Goal: Task Accomplishment & Management: Manage account settings

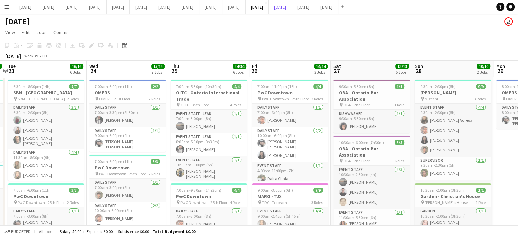
click at [292, 6] on button "[DATE] Close" at bounding box center [280, 6] width 23 height 13
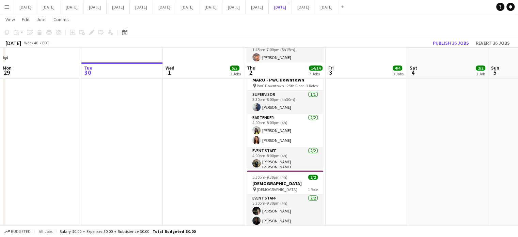
scroll to position [305, 0]
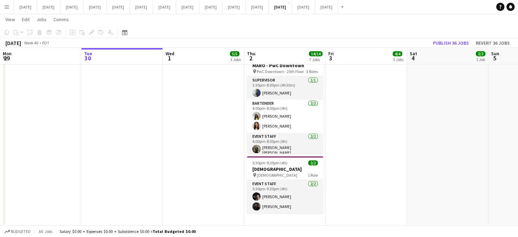
click at [72, 33] on icon at bounding box center [72, 32] width 3 height 3
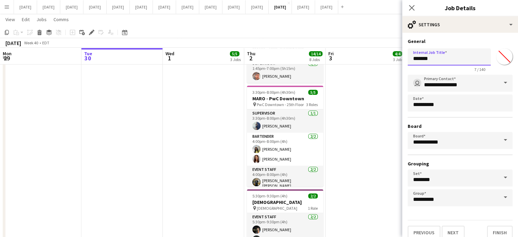
drag, startPoint x: 440, startPoint y: 57, endPoint x: 371, endPoint y: 60, distance: 68.5
type input "**********"
click at [493, 56] on input "*******" at bounding box center [504, 56] width 25 height 25
type input "*******"
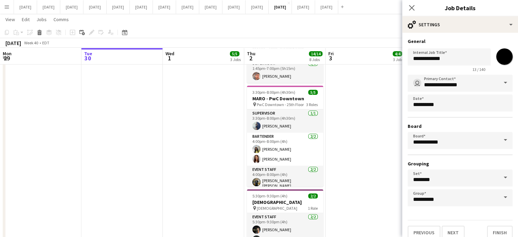
click at [476, 38] on div "**********" at bounding box center [460, 139] width 116 height 212
click at [459, 83] on input "**********" at bounding box center [459, 83] width 105 height 17
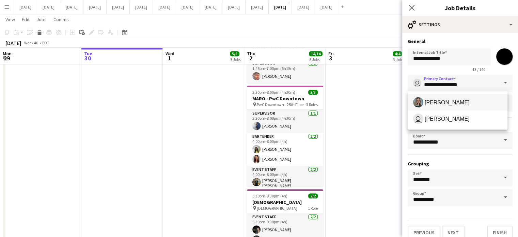
click at [454, 100] on span "[PERSON_NAME]" at bounding box center [446, 102] width 45 height 6
type input "**********"
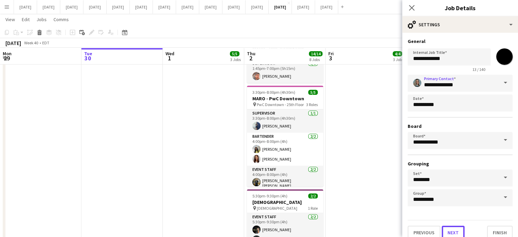
click at [457, 228] on button "Next" at bounding box center [452, 232] width 23 height 14
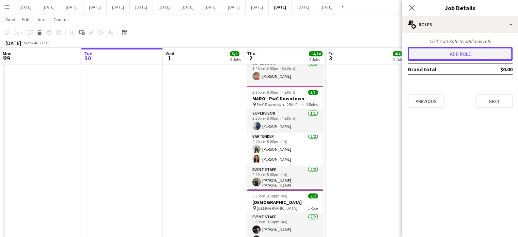
click at [435, 50] on button "Add role" at bounding box center [459, 54] width 105 height 14
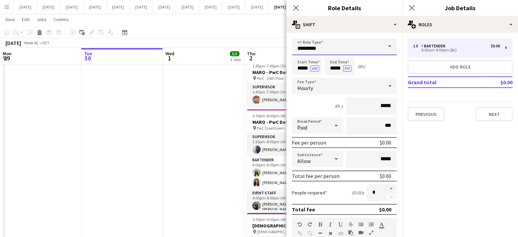
click at [356, 45] on input "*********" at bounding box center [344, 46] width 105 height 17
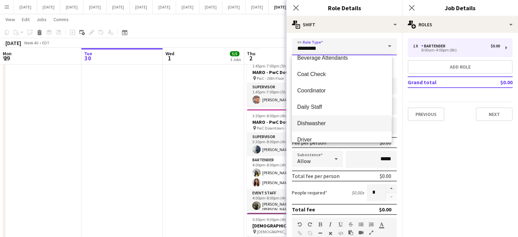
scroll to position [34, 0]
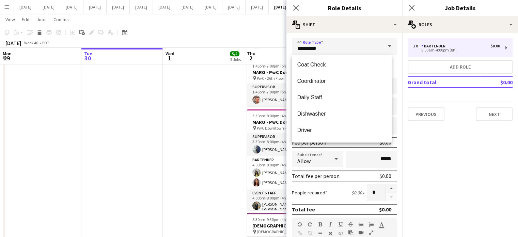
click at [318, 129] on span "Driver" at bounding box center [341, 130] width 89 height 6
type input "******"
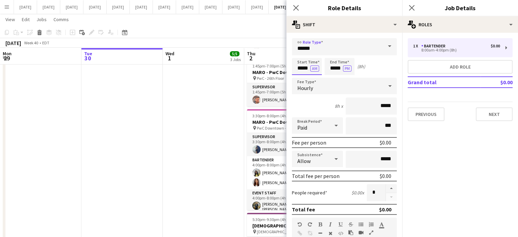
click at [299, 69] on input "*****" at bounding box center [307, 66] width 30 height 17
click at [330, 63] on input "*****" at bounding box center [339, 66] width 30 height 17
click at [338, 75] on div at bounding box center [333, 78] width 14 height 7
click at [337, 75] on div at bounding box center [333, 78] width 14 height 7
click at [338, 75] on div at bounding box center [333, 78] width 14 height 7
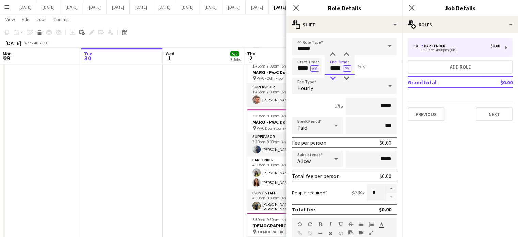
type input "*****"
click at [338, 75] on div at bounding box center [333, 78] width 14 height 7
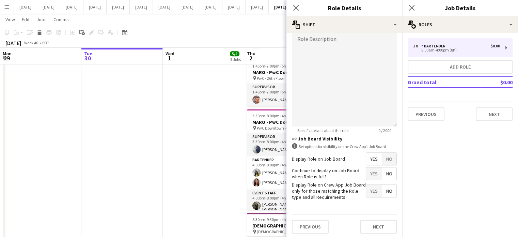
click at [385, 157] on span "No" at bounding box center [389, 158] width 14 height 12
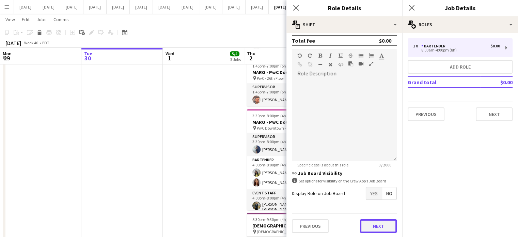
click at [375, 223] on button "Next" at bounding box center [378, 226] width 37 height 14
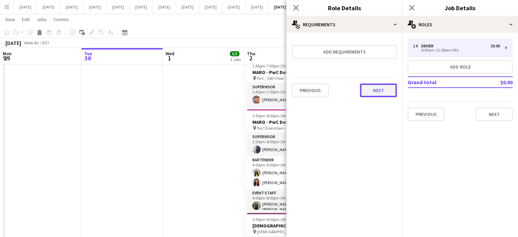
click at [376, 91] on button "Next" at bounding box center [378, 90] width 37 height 14
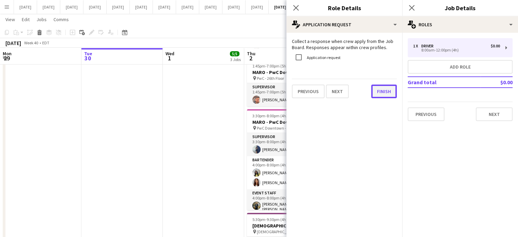
click at [382, 94] on button "Finish" at bounding box center [384, 91] width 26 height 14
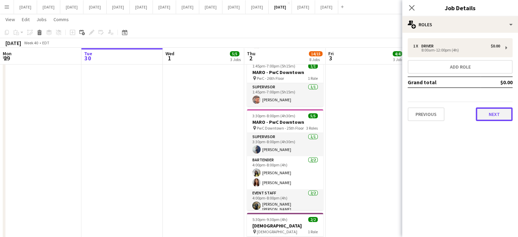
click at [497, 111] on button "Next" at bounding box center [493, 114] width 37 height 14
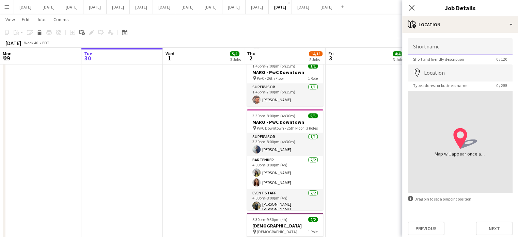
click at [436, 48] on input "Shortname" at bounding box center [459, 46] width 105 height 17
type input "**********"
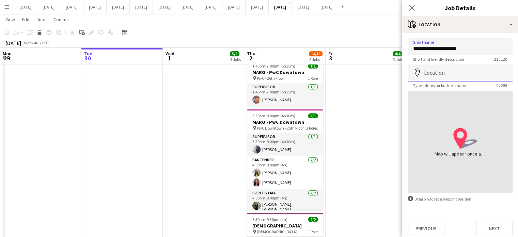
click at [456, 69] on input "Location" at bounding box center [459, 72] width 105 height 17
type input "**********"
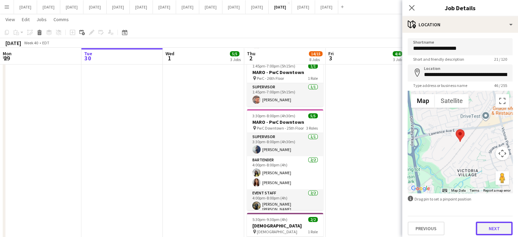
click at [483, 229] on button "Next" at bounding box center [493, 228] width 37 height 14
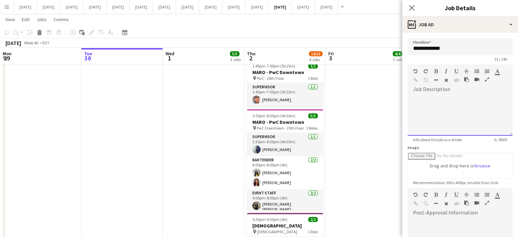
click at [449, 107] on div at bounding box center [459, 115] width 105 height 41
drag, startPoint x: 429, startPoint y: 100, endPoint x: 408, endPoint y: 102, distance: 20.5
click at [408, 102] on div "******" at bounding box center [457, 115] width 100 height 41
click at [436, 71] on icon "button" at bounding box center [436, 71] width 4 height 5
click at [446, 70] on icon "button" at bounding box center [445, 71] width 3 height 5
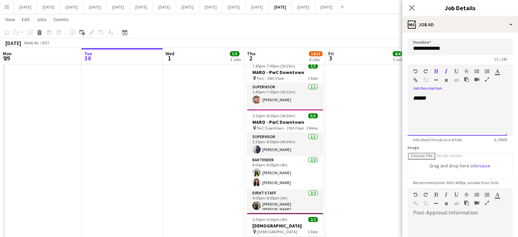
click at [444, 95] on div "******" at bounding box center [457, 115] width 100 height 41
click at [453, 123] on div "******" at bounding box center [457, 115] width 100 height 41
click at [455, 114] on div "******" at bounding box center [457, 115] width 100 height 41
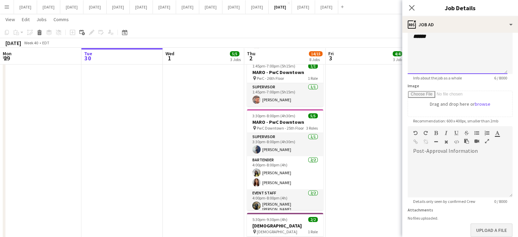
scroll to position [99, 0]
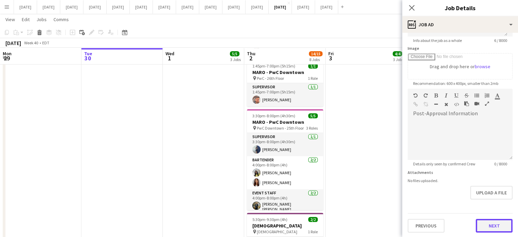
click at [489, 222] on button "Next" at bounding box center [493, 225] width 37 height 14
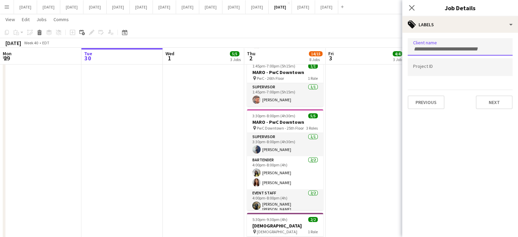
click at [441, 51] on div at bounding box center [459, 46] width 105 height 17
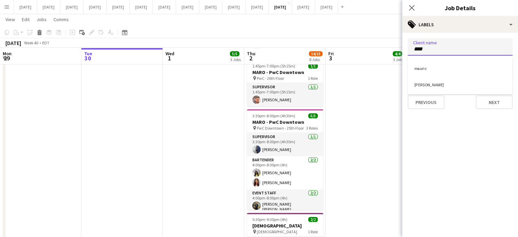
type input "****"
click at [462, 90] on div "[PERSON_NAME]" at bounding box center [459, 84] width 105 height 16
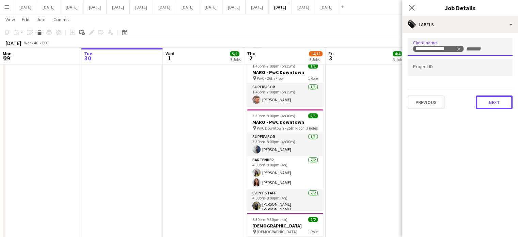
click at [490, 98] on button "Next" at bounding box center [493, 102] width 37 height 14
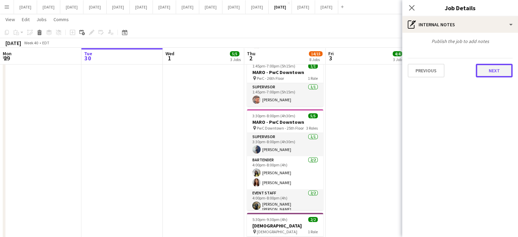
click at [495, 69] on button "Next" at bounding box center [493, 71] width 37 height 14
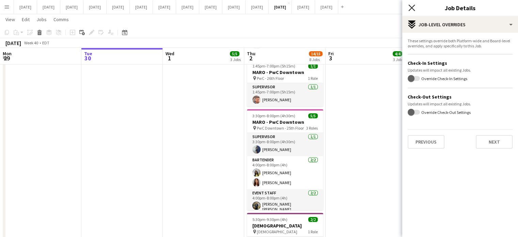
click at [412, 6] on icon at bounding box center [411, 7] width 6 height 6
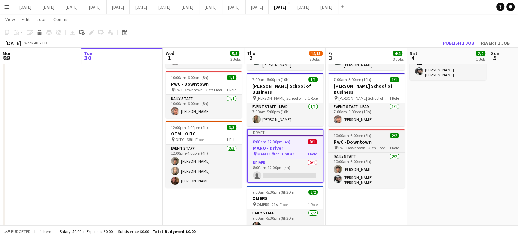
scroll to position [54, 0]
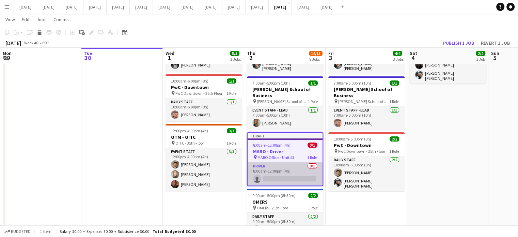
click at [281, 162] on app-card-role "Driver 0/1 8:00am-12:00pm (4h) single-neutral-actions" at bounding box center [284, 173] width 75 height 23
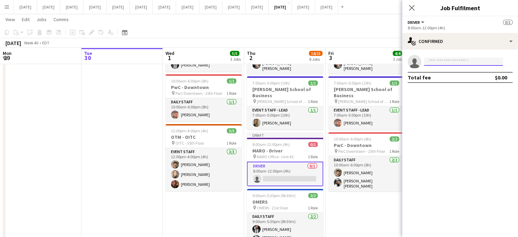
click at [442, 63] on input at bounding box center [463, 62] width 79 height 8
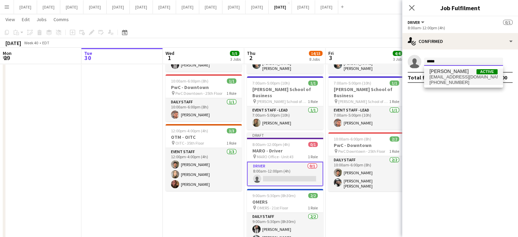
type input "*****"
click at [439, 72] on span "[PERSON_NAME]" at bounding box center [448, 71] width 39 height 6
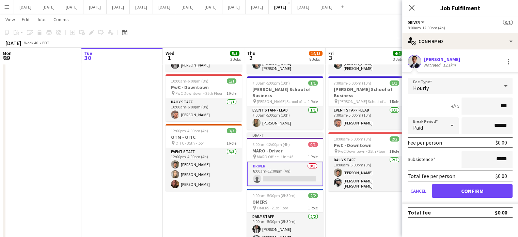
type input "**"
type input "******"
click at [476, 193] on button "Confirm" at bounding box center [472, 191] width 81 height 14
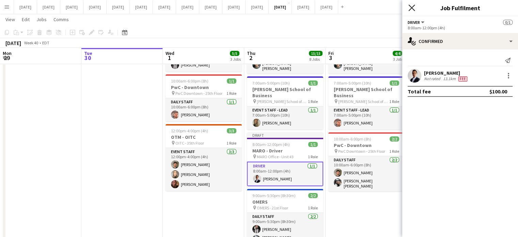
click at [409, 8] on icon "Close pop-in" at bounding box center [411, 7] width 6 height 6
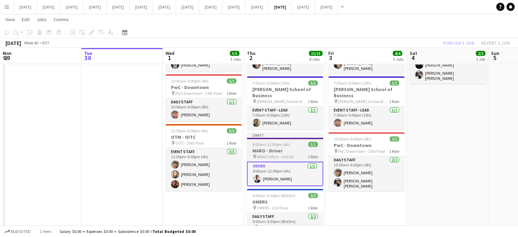
click at [296, 132] on app-job-card "Draft 8:00am-12:00pm (4h) 1/1 MARO - Driver pin MARO Office - Unit #3 1 Role Dr…" at bounding box center [285, 159] width 76 height 54
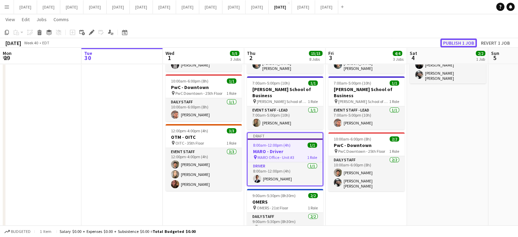
click at [445, 43] on button "Publish 1 job" at bounding box center [458, 42] width 36 height 9
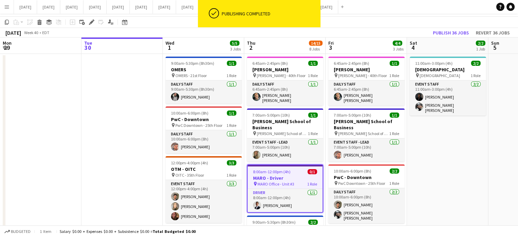
scroll to position [0, 0]
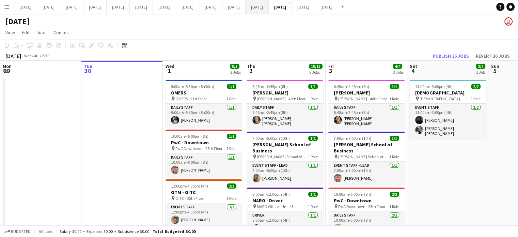
click at [269, 8] on button "September 2025 Close" at bounding box center [256, 6] width 23 height 13
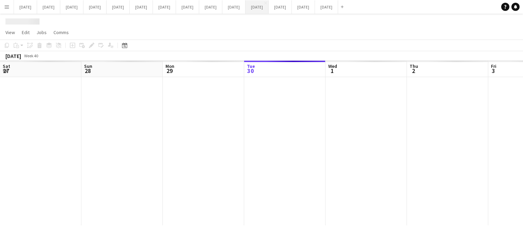
scroll to position [0, 163]
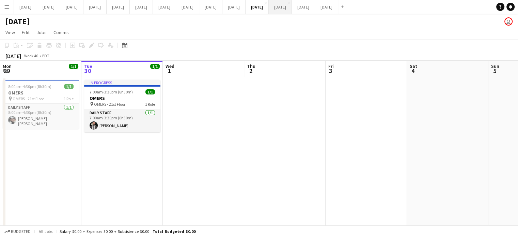
click at [292, 8] on button "[DATE] Close" at bounding box center [280, 6] width 23 height 13
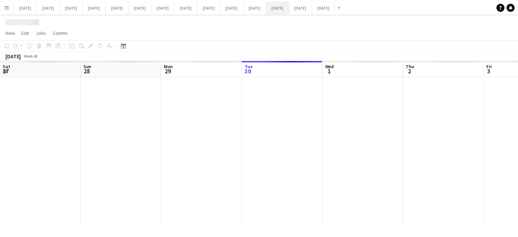
scroll to position [0, 163]
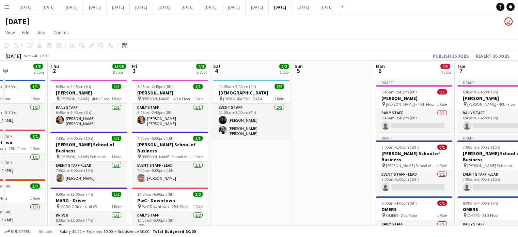
drag, startPoint x: 457, startPoint y: 150, endPoint x: 11, endPoint y: 185, distance: 447.2
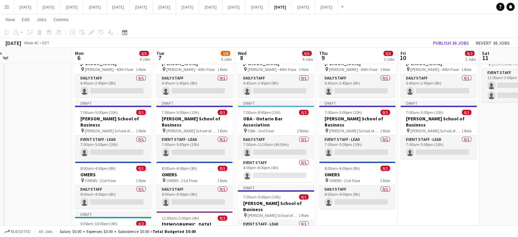
scroll to position [0, 255]
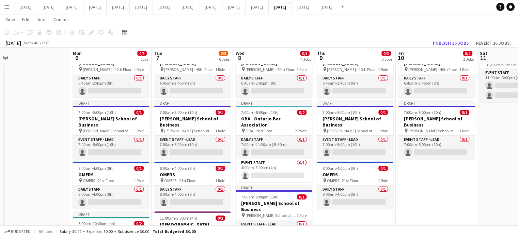
drag, startPoint x: 464, startPoint y: 170, endPoint x: 417, endPoint y: 175, distance: 47.2
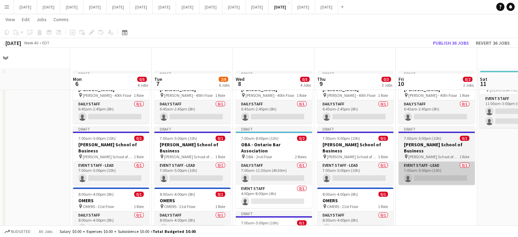
scroll to position [0, 0]
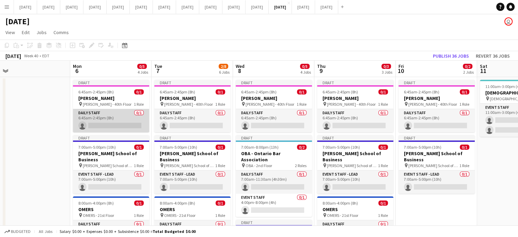
click at [113, 112] on app-card-role "Daily Staff 0/1 6:45am-2:45pm (8h) single-neutral-actions" at bounding box center [111, 120] width 76 height 23
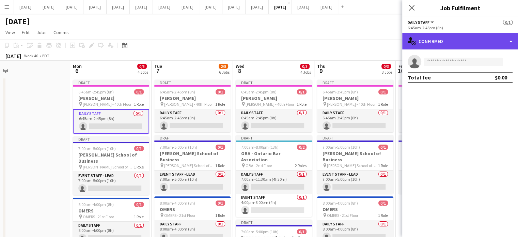
click at [449, 38] on div "single-neutral-actions-check-2 Confirmed" at bounding box center [460, 41] width 116 height 16
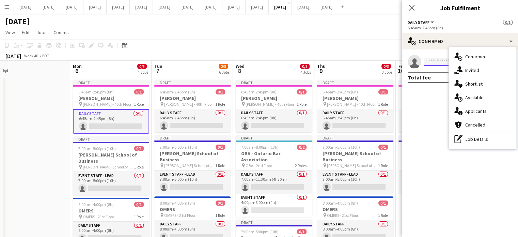
click at [436, 64] on input at bounding box center [463, 62] width 79 height 8
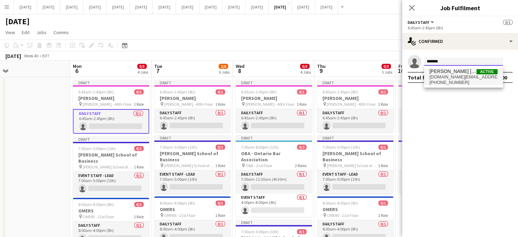
type input "*******"
click at [448, 77] on span "rodrigo.lima.ads@gmail.com" at bounding box center [463, 76] width 68 height 5
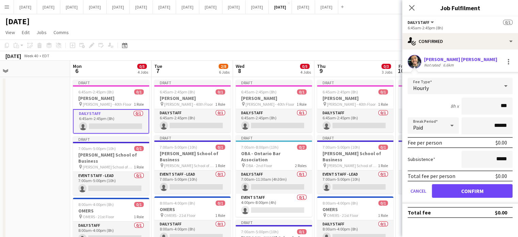
type input "**"
type input "******"
click at [455, 188] on button "Confirm" at bounding box center [472, 191] width 81 height 14
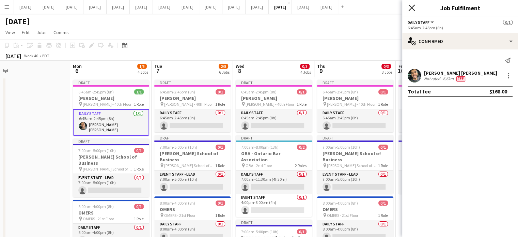
click at [414, 5] on icon at bounding box center [411, 7] width 6 height 6
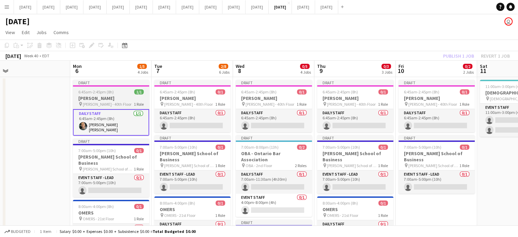
click at [111, 96] on h3 "[PERSON_NAME]" at bounding box center [111, 98] width 76 height 6
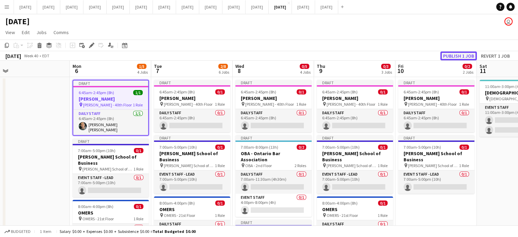
click at [446, 54] on button "Publish 1 job" at bounding box center [458, 55] width 36 height 9
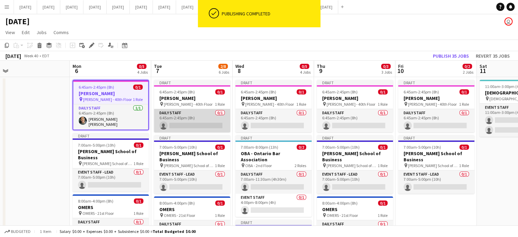
click at [207, 113] on app-card-role "Daily Staff 0/1 6:45am-2:45pm (8h) single-neutral-actions" at bounding box center [192, 120] width 76 height 23
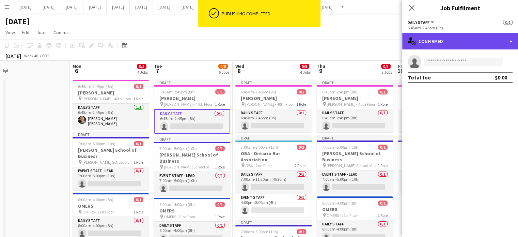
click at [459, 43] on div "single-neutral-actions-check-2 Confirmed" at bounding box center [460, 41] width 116 height 16
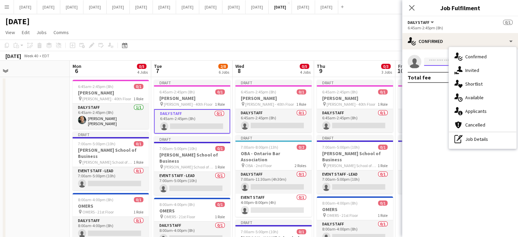
click at [442, 62] on input at bounding box center [463, 62] width 79 height 8
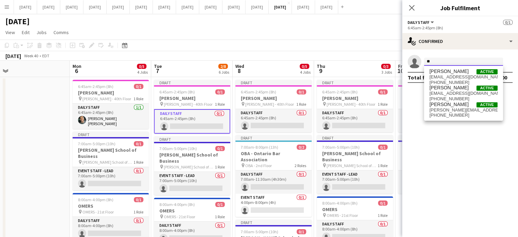
type input "*"
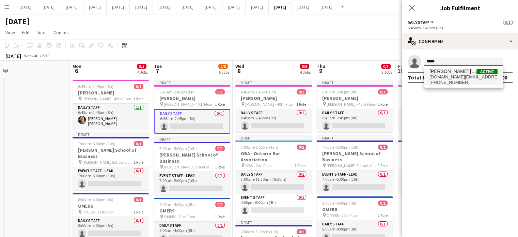
type input "*****"
click at [449, 78] on span "rodrigo.lima.ads@gmail.com" at bounding box center [463, 76] width 68 height 5
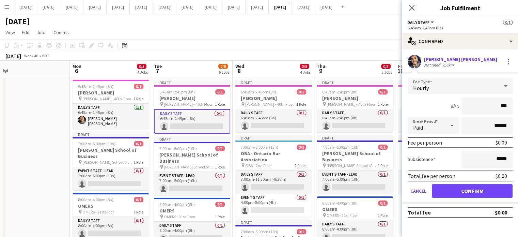
type input "**"
type input "******"
drag, startPoint x: 481, startPoint y: 193, endPoint x: 481, endPoint y: 185, distance: 7.5
click at [481, 193] on button "Confirm" at bounding box center [472, 191] width 81 height 14
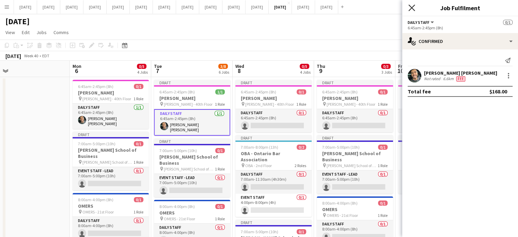
click at [414, 7] on icon "Close pop-in" at bounding box center [411, 7] width 6 height 6
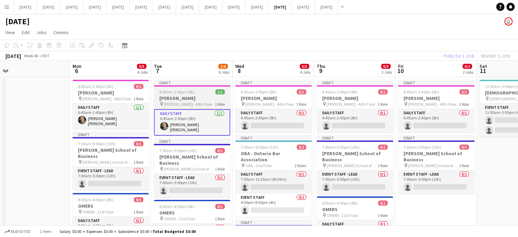
click at [159, 91] on span "6:45am-2:45pm (8h)" at bounding box center [176, 91] width 35 height 5
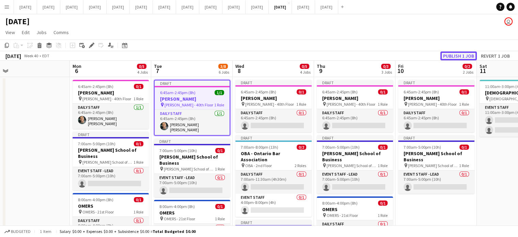
click at [465, 55] on button "Publish 1 job" at bounding box center [458, 55] width 36 height 9
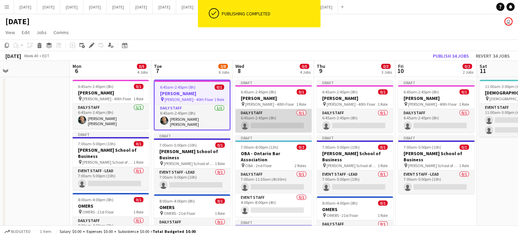
click at [280, 113] on app-card-role "Daily Staff 0/1 6:45am-2:45pm (8h) single-neutral-actions" at bounding box center [273, 120] width 76 height 23
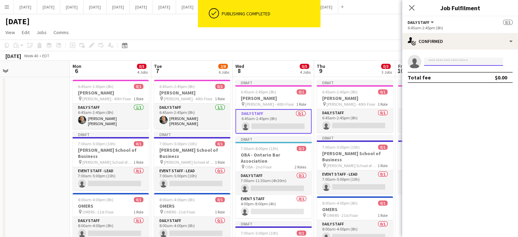
click at [456, 60] on input at bounding box center [463, 62] width 79 height 8
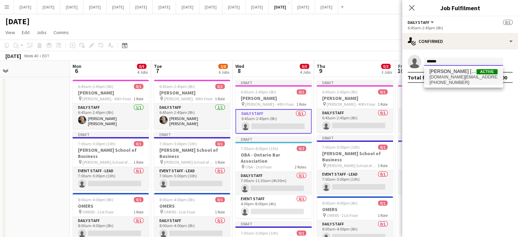
type input "******"
click at [475, 79] on span "rodrigo.lima.ads@gmail.com" at bounding box center [463, 76] width 68 height 5
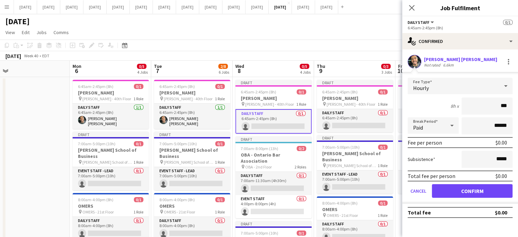
type input "**"
type input "******"
click at [480, 186] on button "Confirm" at bounding box center [472, 191] width 81 height 14
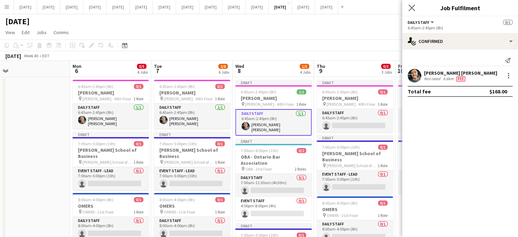
click at [415, 9] on icon "Close pop-in" at bounding box center [411, 7] width 6 height 6
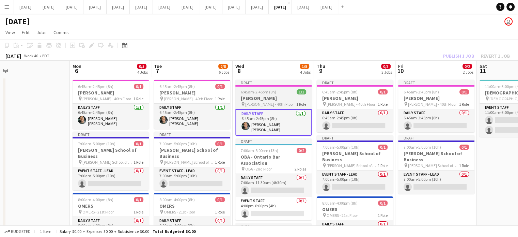
click at [283, 90] on div "6:45am-2:45pm (8h) 1/1" at bounding box center [273, 91] width 76 height 5
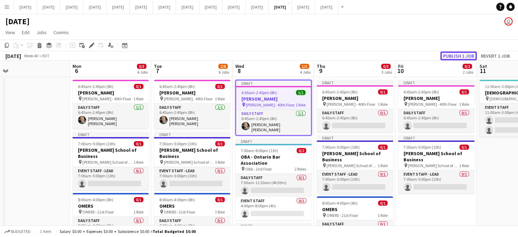
click at [453, 55] on button "Publish 1 job" at bounding box center [458, 55] width 36 height 9
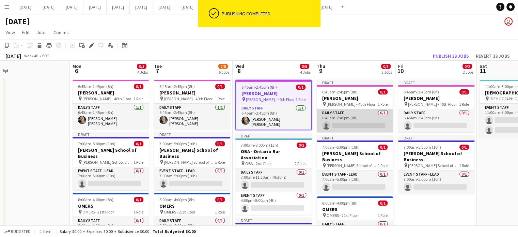
click at [368, 118] on app-card-role "Daily Staff 0/1 6:45am-2:45pm (8h) single-neutral-actions" at bounding box center [355, 120] width 76 height 23
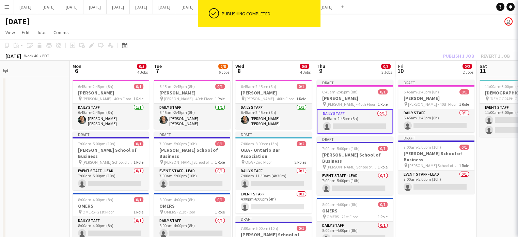
scroll to position [0, 255]
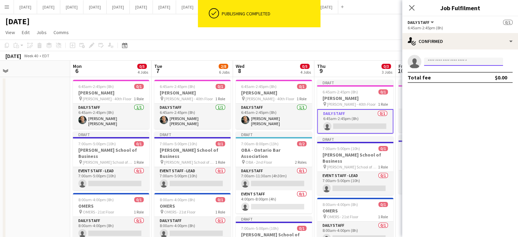
click at [440, 58] on input at bounding box center [463, 62] width 79 height 8
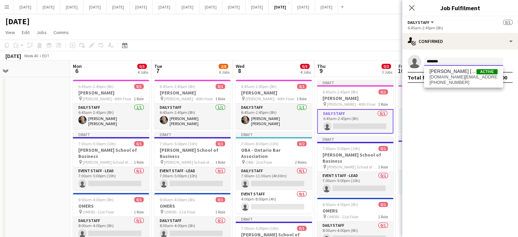
type input "*******"
click at [453, 68] on div "Rodrigo Lima Cavalcante Active rodrigo.lima.ads@gmail.com +16479067857" at bounding box center [463, 77] width 79 height 22
click at [454, 72] on span "[PERSON_NAME] [PERSON_NAME]" at bounding box center [452, 71] width 47 height 6
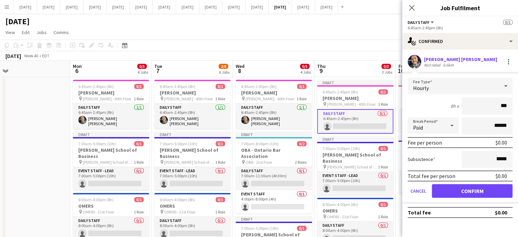
type input "**"
type input "******"
click at [460, 186] on button "Confirm" at bounding box center [472, 191] width 81 height 14
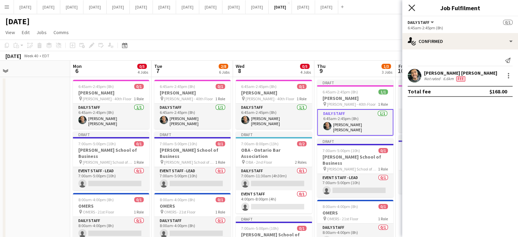
click at [412, 7] on icon at bounding box center [411, 7] width 6 height 6
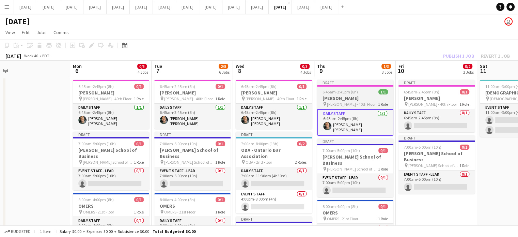
click at [351, 89] on app-job-card "Draft 6:45am-2:45pm (8h) 1/1 DAVIES pin DAVIES - 40th Floor 1 Role Daily Staff …" at bounding box center [355, 108] width 76 height 56
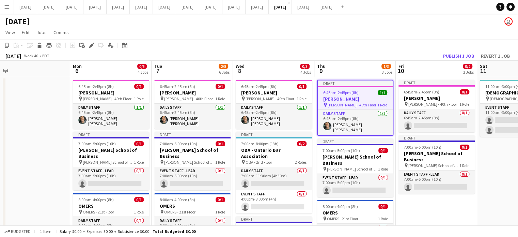
click at [353, 90] on span "6:45am-2:45pm (8h)" at bounding box center [340, 92] width 35 height 5
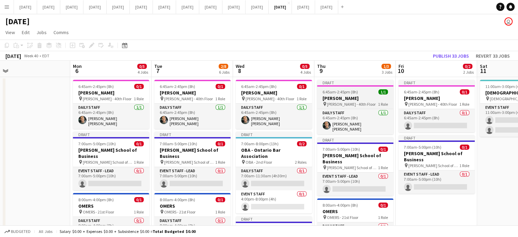
click at [356, 88] on app-job-card "Draft 6:45am-2:45pm (8h) 1/1 DAVIES pin DAVIES - 40th Floor 1 Role Daily Staff …" at bounding box center [355, 107] width 76 height 54
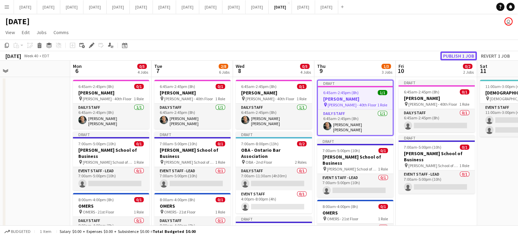
click at [452, 53] on button "Publish 1 job" at bounding box center [458, 55] width 36 height 9
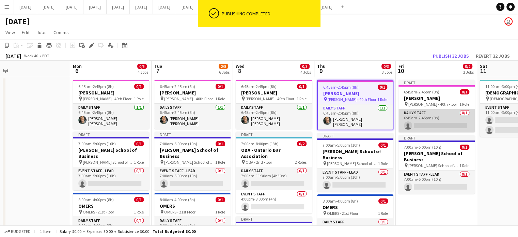
click at [430, 113] on app-card-role "Daily Staff 0/1 6:45am-2:45pm (8h) single-neutral-actions" at bounding box center [436, 120] width 76 height 23
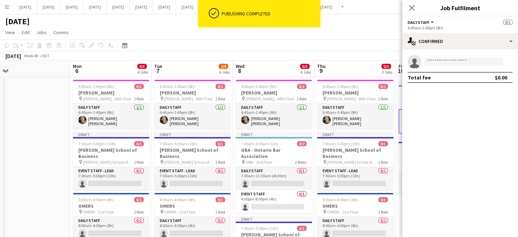
click at [439, 53] on div "single-neutral-actions Total fee $0.00" at bounding box center [460, 68] width 116 height 39
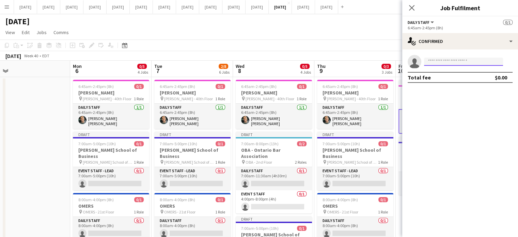
click at [438, 58] on input at bounding box center [463, 62] width 79 height 8
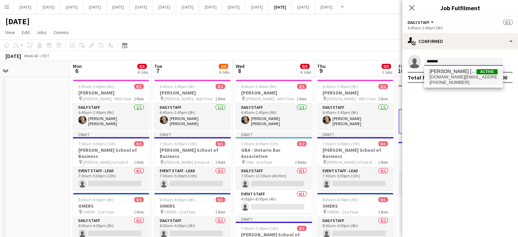
type input "*******"
click at [458, 80] on span "+16479067857" at bounding box center [463, 82] width 68 height 5
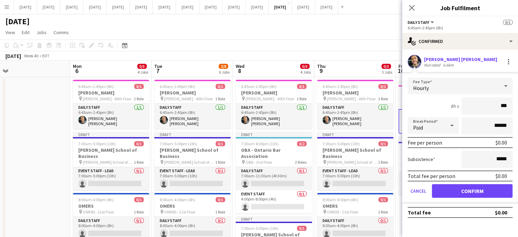
type input "**"
type input "******"
click at [461, 193] on button "Confirm" at bounding box center [472, 191] width 81 height 14
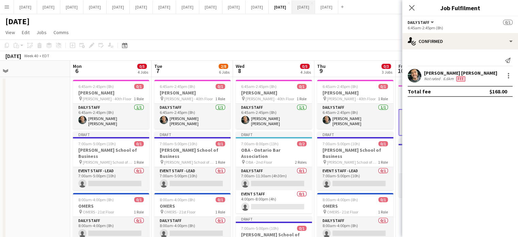
click at [413, 10] on icon at bounding box center [411, 7] width 5 height 5
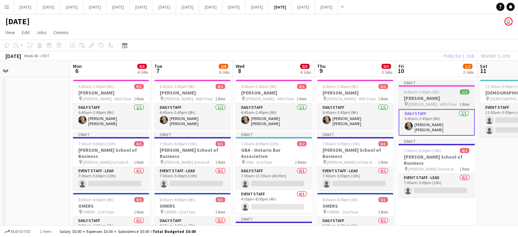
click at [414, 88] on app-job-card "Draft 6:45am-2:45pm (8h) 1/1 DAVIES pin DAVIES - 40th Floor 1 Role Daily Staff …" at bounding box center [436, 108] width 76 height 56
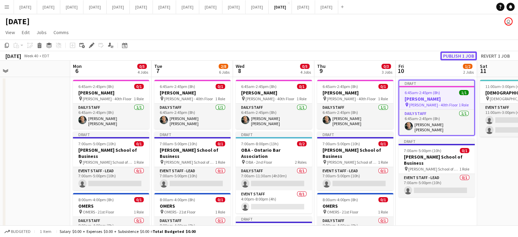
click at [459, 54] on button "Publish 1 job" at bounding box center [458, 55] width 36 height 9
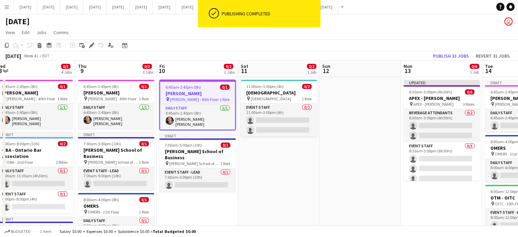
drag, startPoint x: 493, startPoint y: 159, endPoint x: 261, endPoint y: 176, distance: 232.1
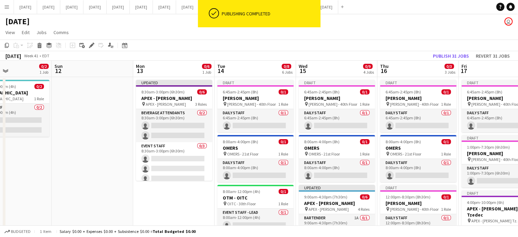
drag, startPoint x: 334, startPoint y: 166, endPoint x: 66, endPoint y: 153, distance: 267.8
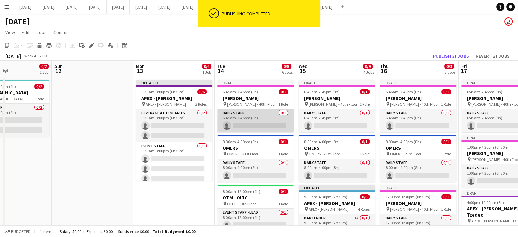
click at [252, 119] on app-card-role "Daily Staff 0/1 6:45am-2:45pm (8h) single-neutral-actions" at bounding box center [255, 120] width 76 height 23
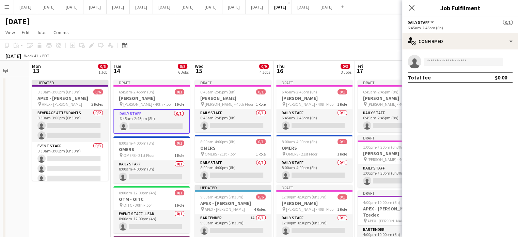
scroll to position [0, 214]
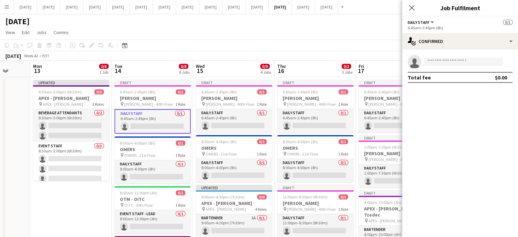
drag, startPoint x: 356, startPoint y: 149, endPoint x: 255, endPoint y: 146, distance: 101.1
click at [414, 9] on icon "Close pop-in" at bounding box center [411, 7] width 6 height 6
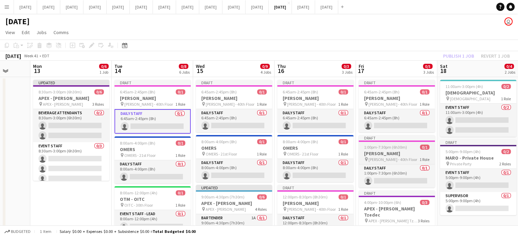
click at [396, 151] on h3 "[PERSON_NAME]" at bounding box center [396, 153] width 76 height 6
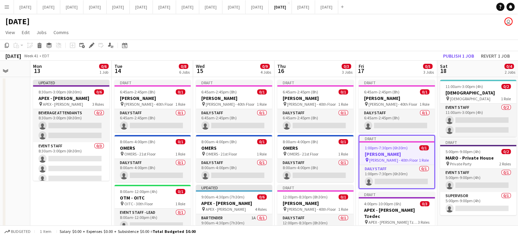
click at [34, 44] on div "Copy Paste Paste Ctrl+V Paste with crew Ctrl+Shift+V Paste linked Job Delete Gr…" at bounding box center [33, 45] width 60 height 8
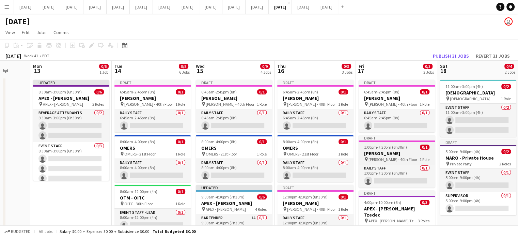
click at [391, 155] on h3 "[PERSON_NAME]" at bounding box center [396, 153] width 76 height 6
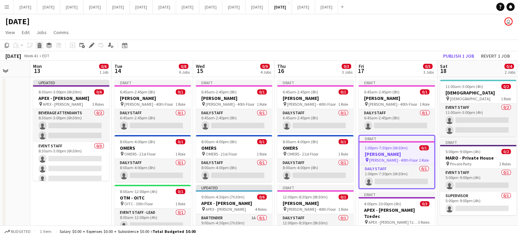
click at [38, 46] on icon at bounding box center [40, 46] width 4 height 3
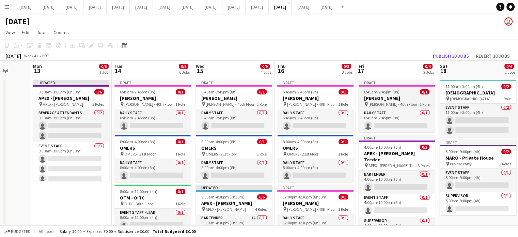
click at [402, 100] on h3 "[PERSON_NAME]" at bounding box center [396, 98] width 76 height 6
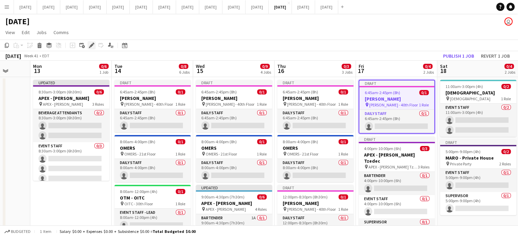
click at [91, 47] on icon at bounding box center [92, 46] width 4 height 4
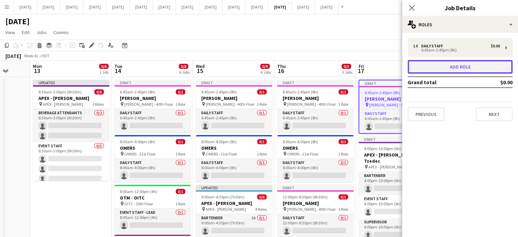
click at [457, 69] on button "Add role" at bounding box center [459, 67] width 105 height 14
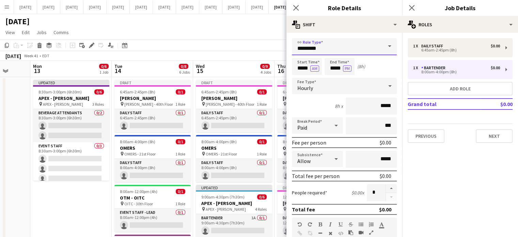
click at [327, 48] on input "*********" at bounding box center [344, 46] width 105 height 17
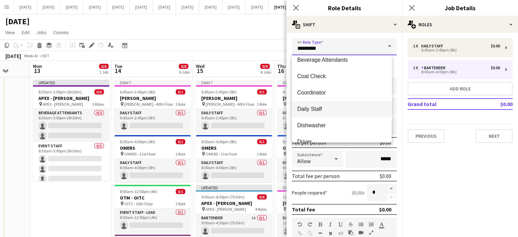
scroll to position [34, 0]
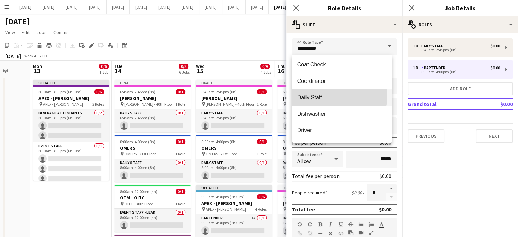
click at [320, 94] on span "Daily Staff" at bounding box center [341, 97] width 89 height 6
type input "**********"
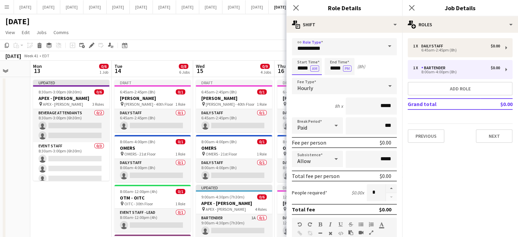
click at [297, 66] on input "*****" at bounding box center [307, 66] width 30 height 17
click at [301, 55] on div at bounding box center [300, 54] width 14 height 7
click at [302, 56] on div at bounding box center [300, 54] width 14 height 7
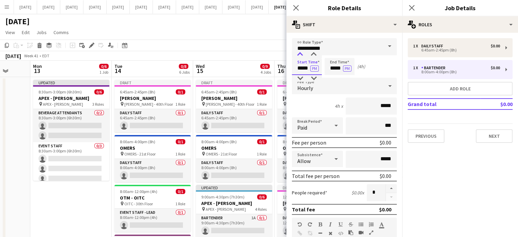
type input "*****"
click at [302, 56] on div at bounding box center [300, 54] width 14 height 7
click at [334, 63] on input "*****" at bounding box center [339, 66] width 30 height 17
click at [334, 54] on div at bounding box center [333, 54] width 14 height 7
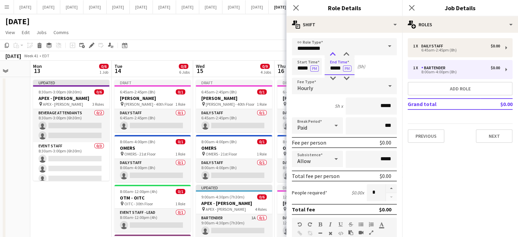
click at [334, 54] on div at bounding box center [333, 54] width 14 height 7
click at [333, 79] on div at bounding box center [333, 78] width 14 height 7
click at [346, 54] on div at bounding box center [346, 54] width 14 height 7
type input "*****"
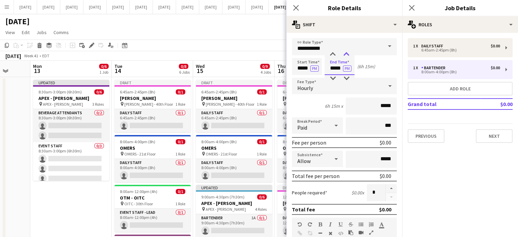
click at [346, 54] on div at bounding box center [346, 54] width 14 height 7
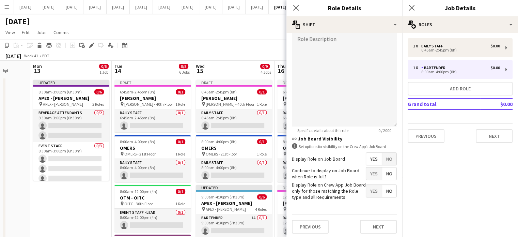
click at [389, 153] on span "No" at bounding box center [389, 158] width 14 height 12
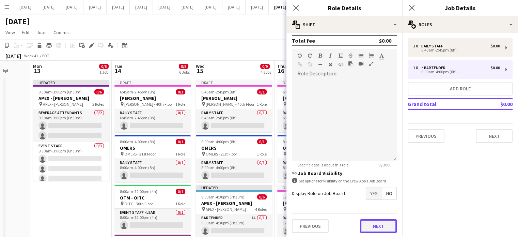
click at [384, 226] on button "Next" at bounding box center [378, 226] width 37 height 14
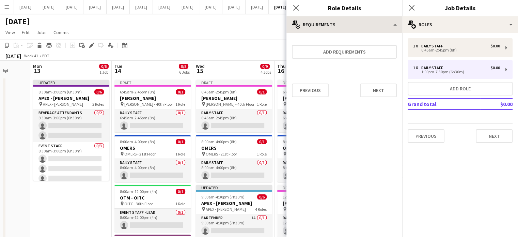
scroll to position [0, 0]
click at [295, 9] on icon "Close pop-in" at bounding box center [295, 7] width 6 height 6
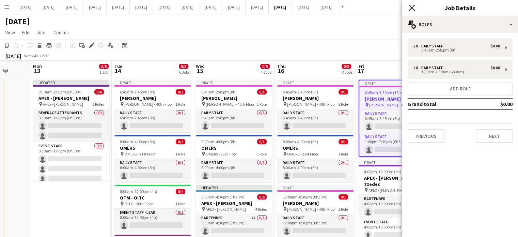
click at [412, 6] on icon "Close pop-in" at bounding box center [411, 7] width 6 height 6
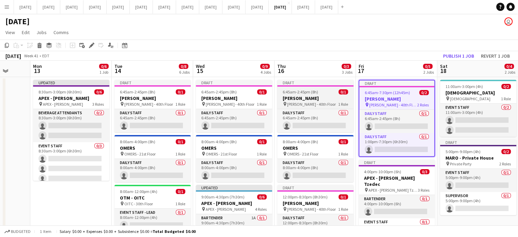
click at [309, 93] on span "6:45am-2:45pm (8h)" at bounding box center [299, 91] width 35 height 5
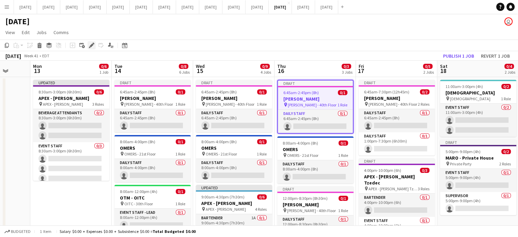
click at [95, 44] on div "Edit" at bounding box center [91, 45] width 8 height 8
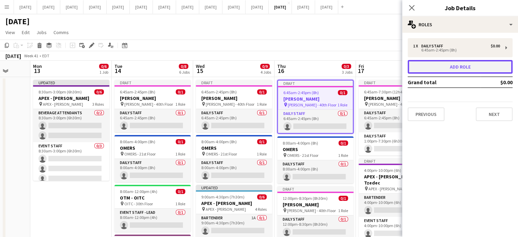
click at [437, 66] on button "Add role" at bounding box center [459, 67] width 105 height 14
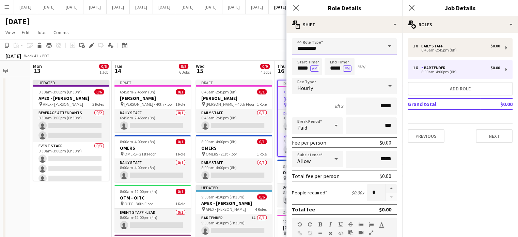
click at [333, 50] on input "*********" at bounding box center [344, 46] width 105 height 17
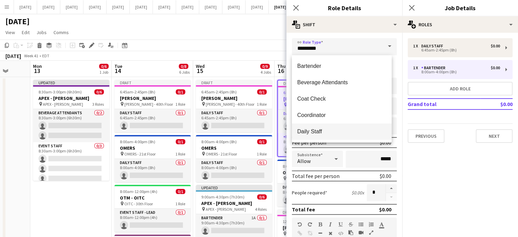
click at [313, 130] on span "Daily Staff" at bounding box center [341, 131] width 89 height 6
type input "**********"
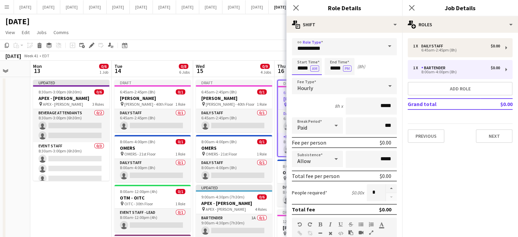
click at [301, 68] on input "*****" at bounding box center [307, 66] width 30 height 17
click at [299, 53] on div at bounding box center [300, 54] width 14 height 7
type input "*****"
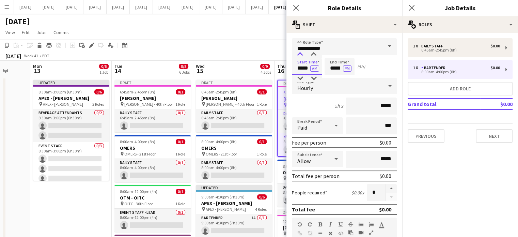
click at [299, 53] on div at bounding box center [300, 54] width 14 height 7
click at [330, 61] on input "*****" at bounding box center [339, 66] width 30 height 17
click at [332, 54] on div at bounding box center [333, 54] width 14 height 7
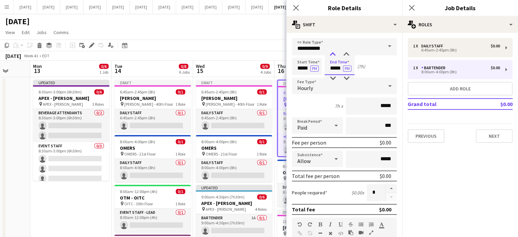
click at [332, 54] on div at bounding box center [333, 54] width 14 height 7
click at [346, 55] on div at bounding box center [346, 54] width 14 height 7
type input "*****"
click at [346, 55] on div at bounding box center [346, 54] width 14 height 7
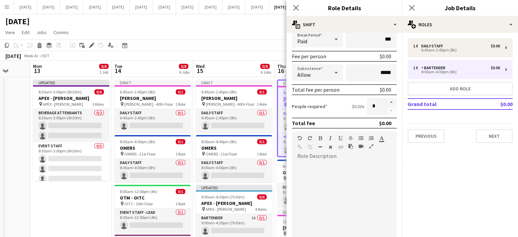
scroll to position [136, 0]
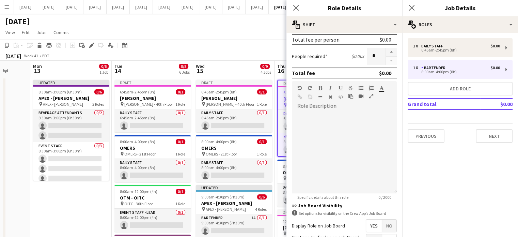
drag, startPoint x: 386, startPoint y: 223, endPoint x: 384, endPoint y: 210, distance: 13.0
click at [386, 223] on span "No" at bounding box center [389, 225] width 14 height 12
click at [296, 4] on app-icon "Close pop-in" at bounding box center [296, 8] width 10 height 10
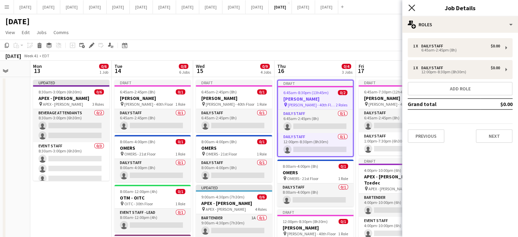
click at [410, 8] on icon "Close pop-in" at bounding box center [411, 7] width 6 height 6
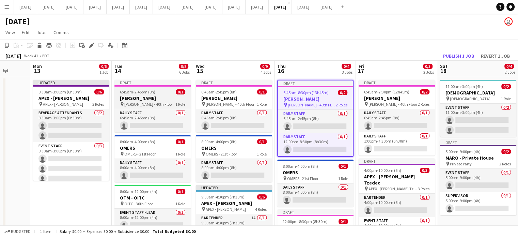
drag, startPoint x: 180, startPoint y: 97, endPoint x: 177, endPoint y: 92, distance: 6.1
click at [180, 97] on h3 "[PERSON_NAME]" at bounding box center [152, 98] width 76 height 6
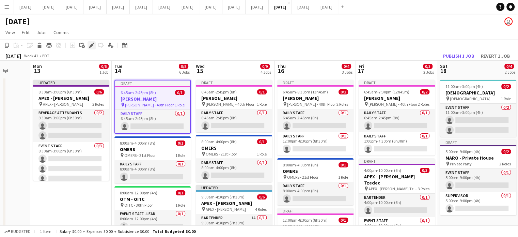
click at [89, 45] on icon "Edit" at bounding box center [91, 45] width 5 height 5
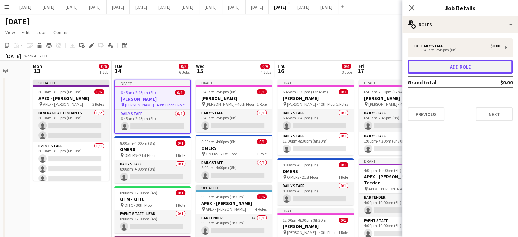
click at [429, 63] on button "Add role" at bounding box center [459, 67] width 105 height 14
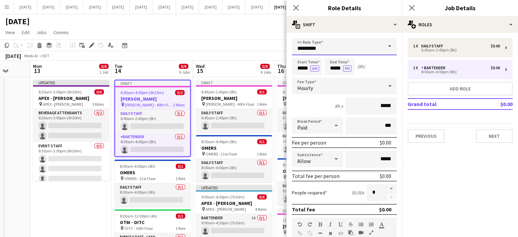
click at [351, 47] on input "*********" at bounding box center [344, 46] width 105 height 17
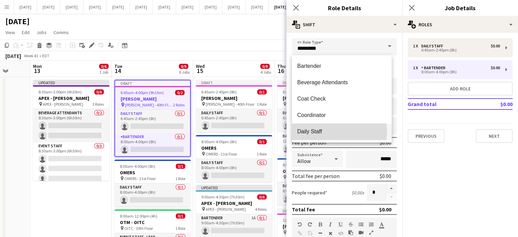
click at [316, 131] on span "Daily Staff" at bounding box center [341, 131] width 89 height 6
type input "**********"
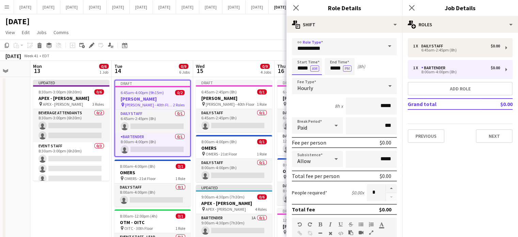
click at [298, 69] on input "*****" at bounding box center [307, 66] width 30 height 17
click at [300, 53] on div at bounding box center [300, 54] width 14 height 7
type input "*****"
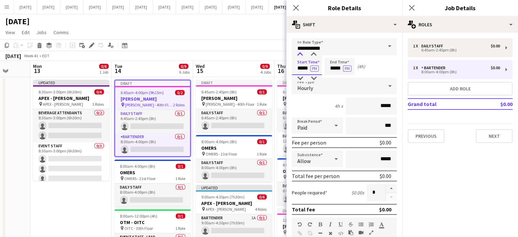
click at [300, 53] on div at bounding box center [300, 54] width 14 height 7
click at [329, 60] on input "*****" at bounding box center [339, 66] width 30 height 17
click at [334, 53] on div at bounding box center [333, 54] width 14 height 7
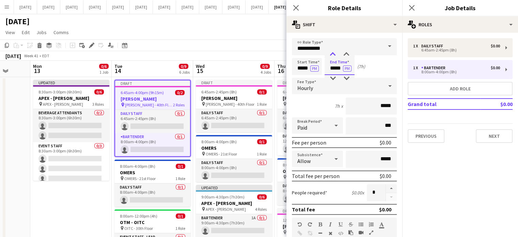
click at [334, 53] on div at bounding box center [333, 54] width 14 height 7
click at [346, 53] on div at bounding box center [346, 54] width 14 height 7
type input "*****"
click at [346, 53] on div at bounding box center [346, 54] width 14 height 7
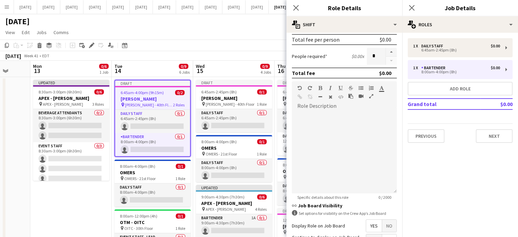
click at [387, 219] on span "No" at bounding box center [389, 225] width 14 height 12
click at [297, 9] on icon "Close pop-in" at bounding box center [295, 7] width 6 height 6
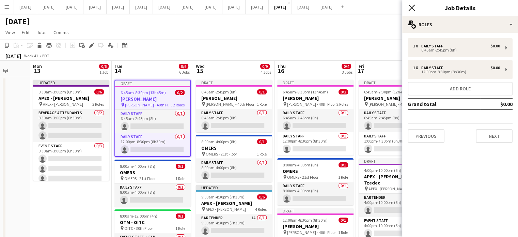
click at [410, 8] on icon "Close pop-in" at bounding box center [411, 7] width 6 height 6
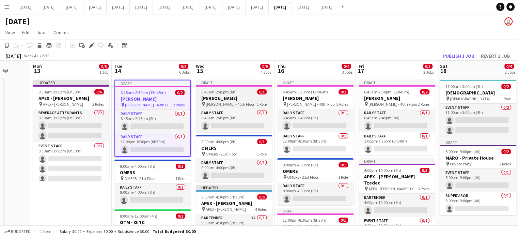
click at [242, 97] on h3 "[PERSON_NAME]" at bounding box center [234, 98] width 76 height 6
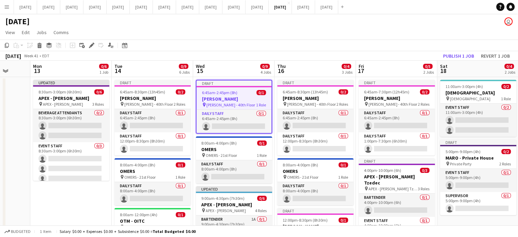
scroll to position [0, 213]
click at [91, 45] on icon at bounding box center [92, 46] width 4 height 4
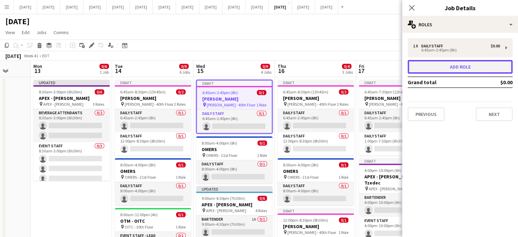
click at [426, 65] on button "Add role" at bounding box center [459, 67] width 105 height 14
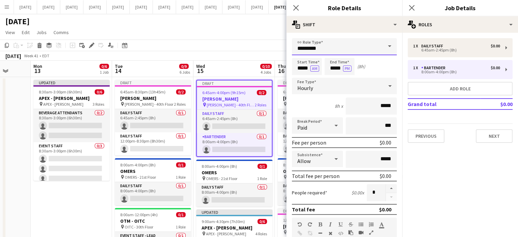
click at [329, 50] on input "*********" at bounding box center [344, 46] width 105 height 17
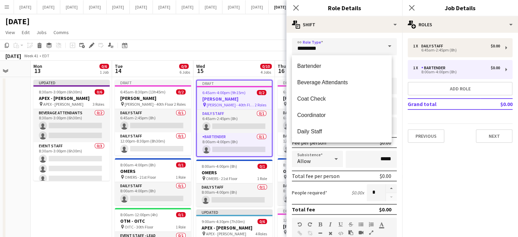
click at [318, 132] on span "Daily Staff" at bounding box center [341, 131] width 89 height 6
type input "**********"
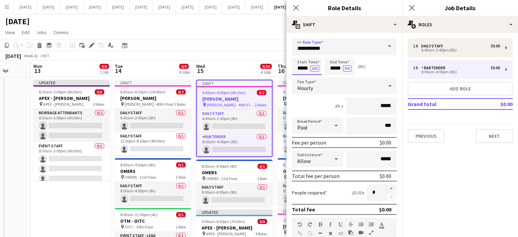
click at [304, 65] on input "*****" at bounding box center [307, 66] width 30 height 17
click at [299, 52] on div at bounding box center [300, 54] width 14 height 7
type input "*****"
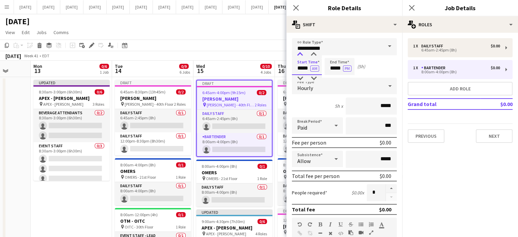
click at [299, 52] on div at bounding box center [300, 54] width 14 height 7
click at [337, 63] on input "*****" at bounding box center [339, 66] width 30 height 17
click at [335, 55] on div at bounding box center [333, 54] width 14 height 7
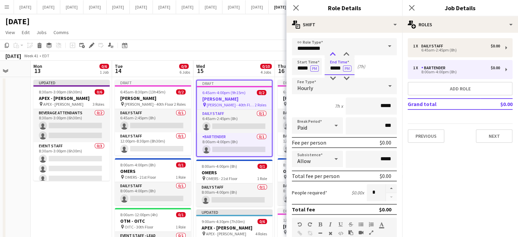
click at [335, 55] on div at bounding box center [333, 54] width 14 height 7
click at [348, 55] on div at bounding box center [346, 54] width 14 height 7
type input "*****"
click at [347, 55] on div at bounding box center [346, 54] width 14 height 7
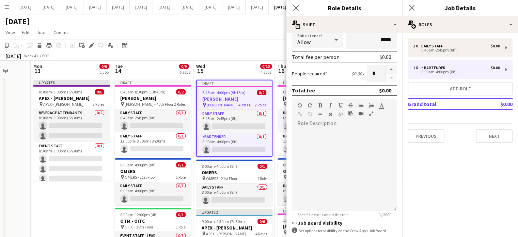
scroll to position [136, 0]
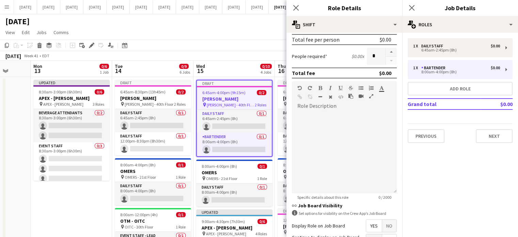
click at [383, 225] on span "No" at bounding box center [389, 225] width 14 height 12
click at [298, 6] on icon "Close pop-in" at bounding box center [295, 7] width 6 height 6
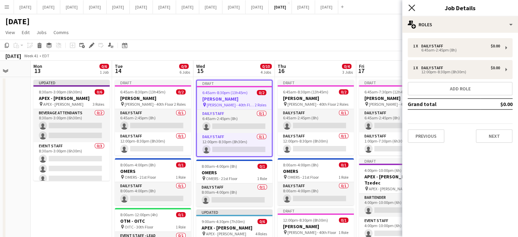
click at [410, 7] on icon "Close pop-in" at bounding box center [411, 7] width 6 height 6
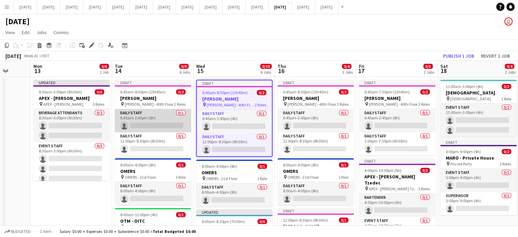
click at [156, 116] on app-card-role "Daily Staff 0/1 6:45am-2:45pm (8h) single-neutral-actions" at bounding box center [153, 120] width 76 height 23
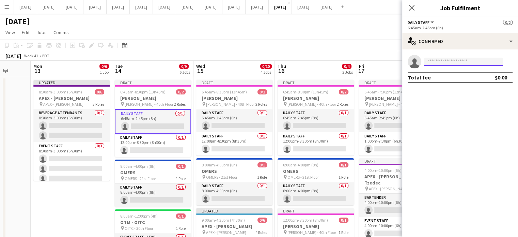
click at [439, 61] on input at bounding box center [463, 62] width 79 height 8
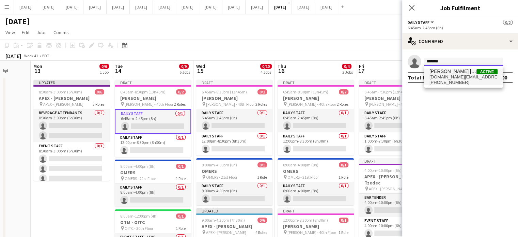
type input "*******"
click at [456, 74] on span "[PERSON_NAME] [PERSON_NAME]" at bounding box center [452, 71] width 47 height 6
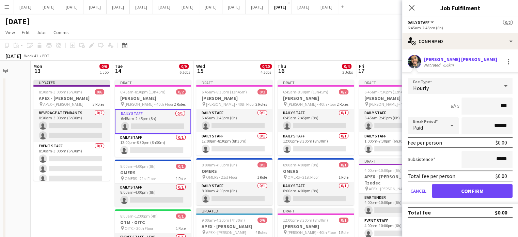
type input "**"
type input "******"
click at [482, 190] on button "Confirm" at bounding box center [472, 191] width 81 height 14
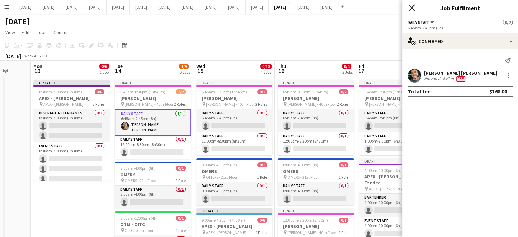
click at [412, 6] on icon at bounding box center [411, 7] width 6 height 6
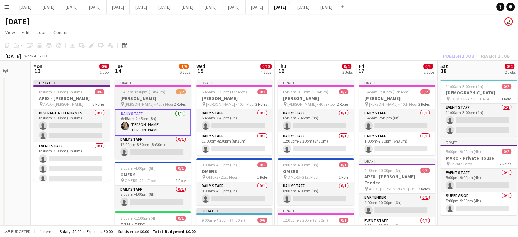
click at [159, 90] on span "6:45am-8:30pm (13h45m)" at bounding box center [142, 91] width 45 height 5
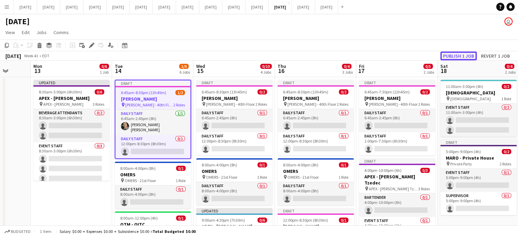
click at [452, 55] on button "Publish 1 job" at bounding box center [458, 55] width 36 height 9
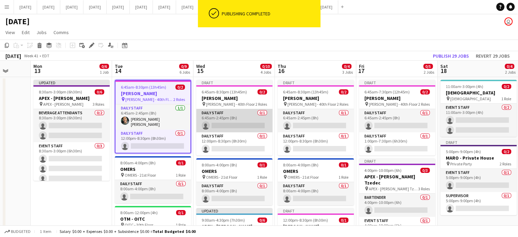
click at [231, 114] on app-card-role "Daily Staff 0/1 6:45am-2:45pm (8h) single-neutral-actions" at bounding box center [234, 120] width 76 height 23
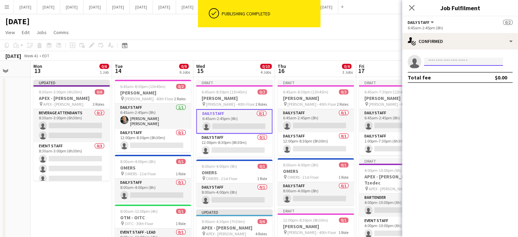
click at [447, 62] on input at bounding box center [463, 62] width 79 height 8
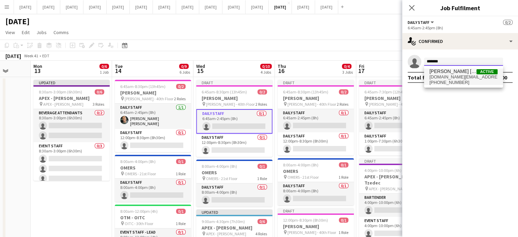
type input "*******"
click at [457, 80] on span "+16479067857" at bounding box center [463, 82] width 68 height 5
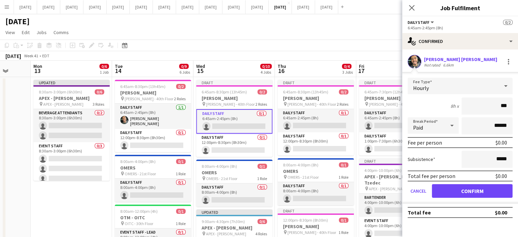
type input "**"
type input "******"
click at [472, 188] on button "Confirm" at bounding box center [472, 191] width 81 height 14
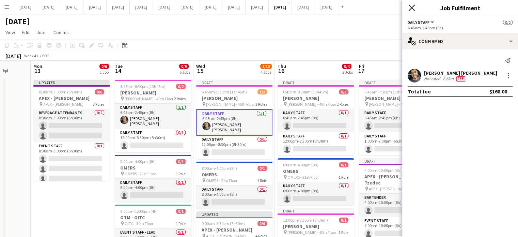
click at [412, 5] on icon "Close pop-in" at bounding box center [411, 7] width 6 height 6
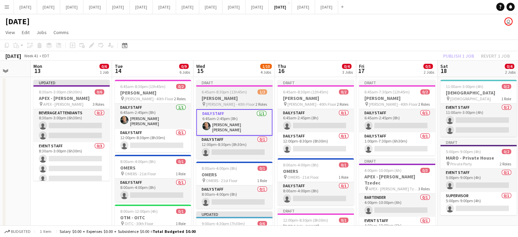
click at [253, 91] on div "6:45am-8:30pm (13h45m) 1/2" at bounding box center [234, 91] width 76 height 5
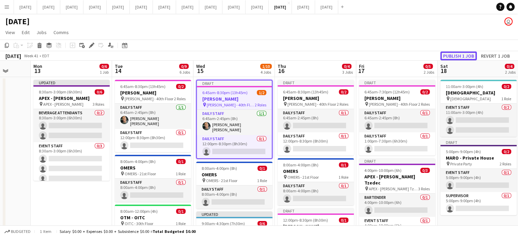
click at [449, 57] on button "Publish 1 job" at bounding box center [458, 55] width 36 height 9
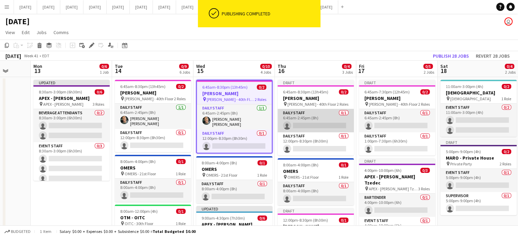
click at [314, 114] on app-card-role "Daily Staff 0/1 6:45am-2:45pm (8h) single-neutral-actions" at bounding box center [315, 120] width 76 height 23
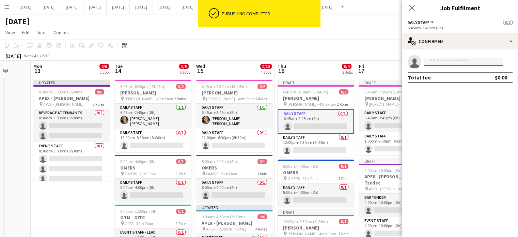
click at [433, 59] on input at bounding box center [463, 62] width 79 height 8
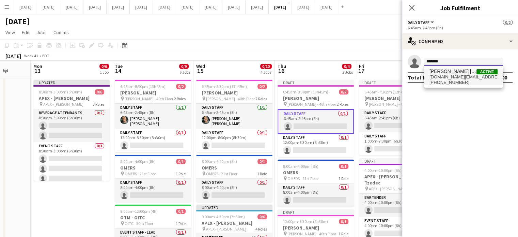
type input "*******"
click at [447, 78] on span "rodrigo.lima.ads@gmail.com" at bounding box center [463, 76] width 68 height 5
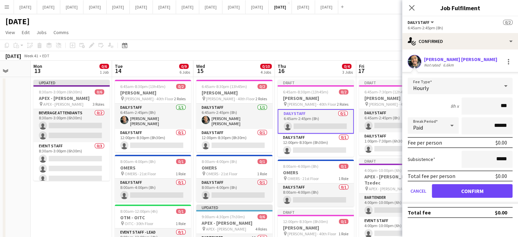
type input "**"
type input "******"
drag, startPoint x: 450, startPoint y: 190, endPoint x: 450, endPoint y: 185, distance: 5.1
click at [450, 190] on button "Confirm" at bounding box center [472, 191] width 81 height 14
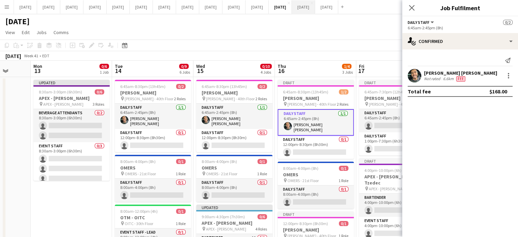
click at [412, 5] on icon "Close pop-in" at bounding box center [411, 7] width 5 height 5
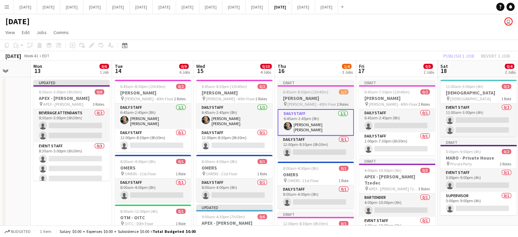
click at [339, 89] on app-job-card "Draft 6:45am-8:30pm (13h45m) 1/2 DAVIES pin DAVIES - 40th Floor 2 Roles Daily S…" at bounding box center [315, 119] width 76 height 79
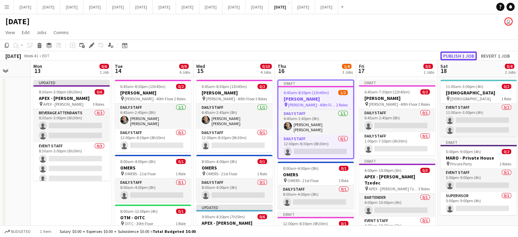
click at [463, 57] on button "Publish 1 job" at bounding box center [458, 55] width 36 height 9
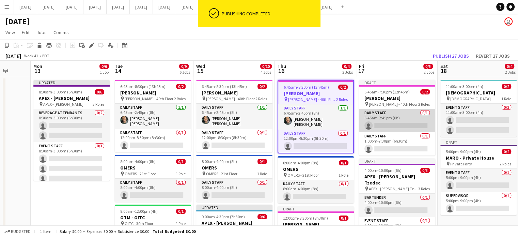
click at [413, 111] on app-card-role "Daily Staff 0/1 6:45am-2:45pm (8h) single-neutral-actions" at bounding box center [397, 120] width 76 height 23
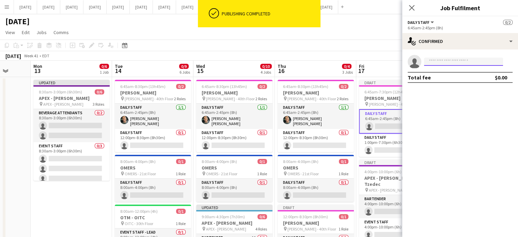
click at [452, 60] on input at bounding box center [463, 62] width 79 height 8
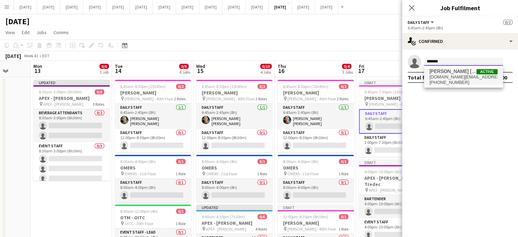
type input "*******"
click at [453, 74] on span "[PERSON_NAME] [PERSON_NAME]" at bounding box center [452, 71] width 47 height 6
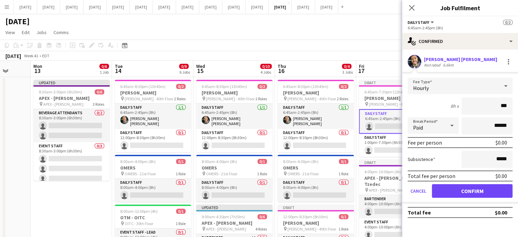
type input "**"
type input "******"
click at [476, 193] on button "Confirm" at bounding box center [472, 191] width 81 height 14
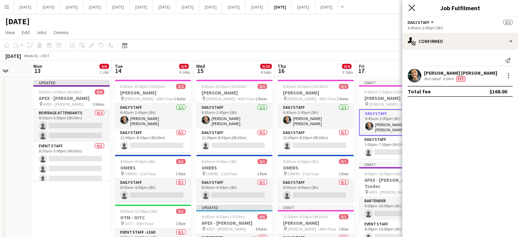
click at [411, 4] on icon "Close pop-in" at bounding box center [411, 7] width 6 height 6
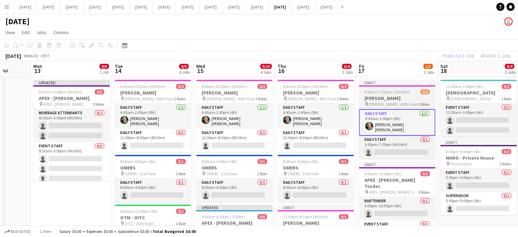
click at [406, 90] on span "6:45am-7:30pm (12h45m)" at bounding box center [386, 91] width 45 height 5
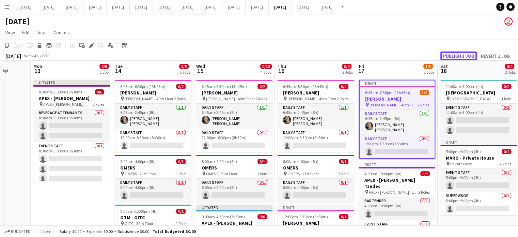
click at [453, 51] on button "Publish 1 job" at bounding box center [458, 55] width 36 height 9
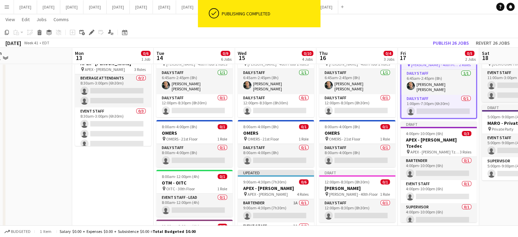
scroll to position [0, 148]
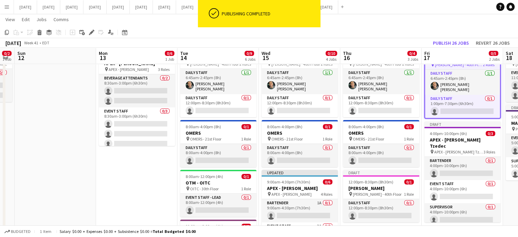
drag, startPoint x: 79, startPoint y: 185, endPoint x: 144, endPoint y: 186, distance: 65.0
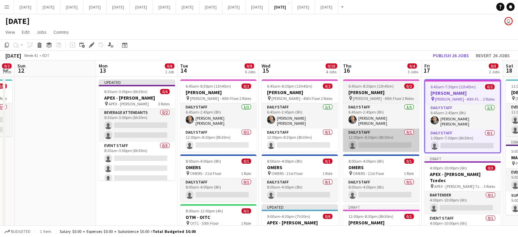
scroll to position [0, 0]
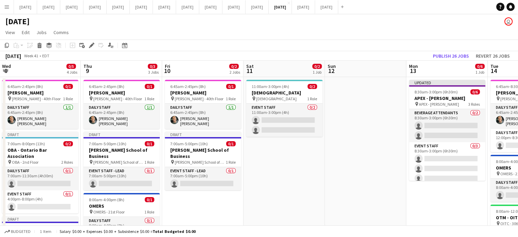
drag, startPoint x: 85, startPoint y: 121, endPoint x: 359, endPoint y: 135, distance: 274.7
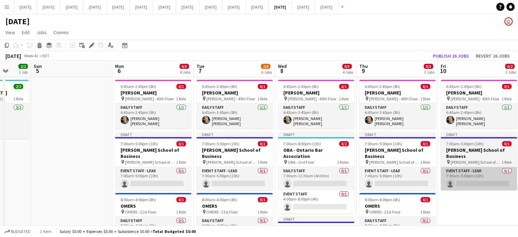
drag, startPoint x: 308, startPoint y: 167, endPoint x: 441, endPoint y: 161, distance: 133.9
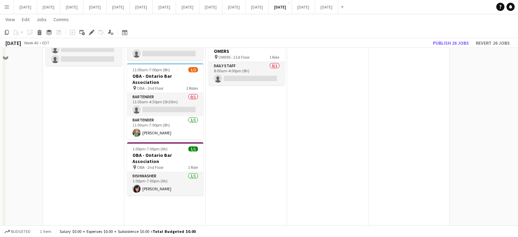
scroll to position [170, 0]
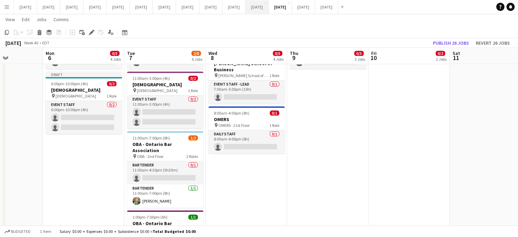
click at [269, 10] on button "September 2025 Close" at bounding box center [256, 6] width 23 height 13
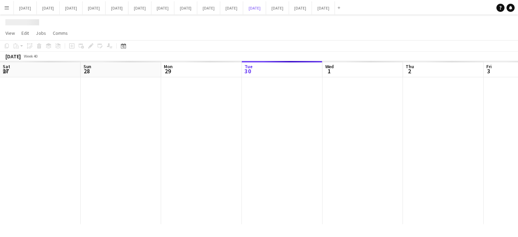
scroll to position [0, 163]
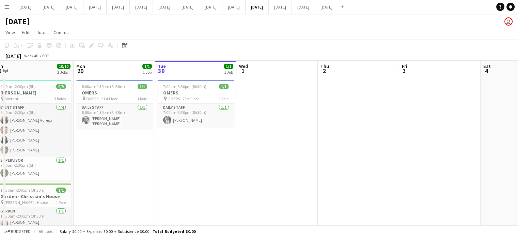
drag, startPoint x: 167, startPoint y: 142, endPoint x: 480, endPoint y: 141, distance: 312.1
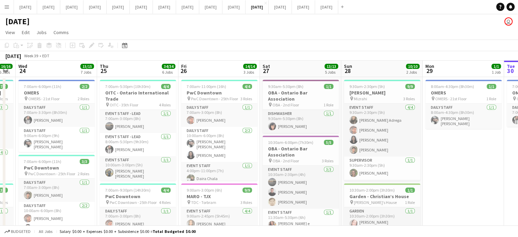
scroll to position [0, 192]
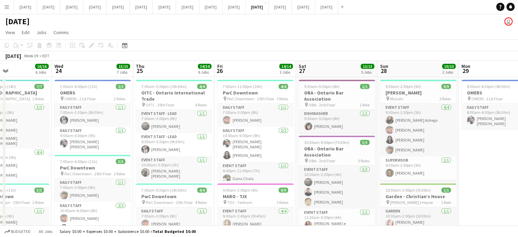
drag, startPoint x: 482, startPoint y: 163, endPoint x: 522, endPoint y: 156, distance: 41.5
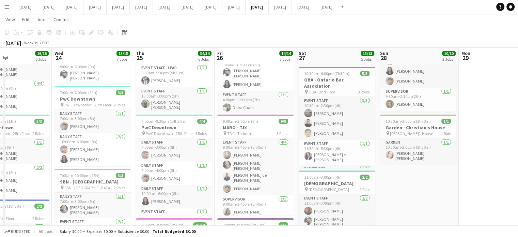
scroll to position [34, 0]
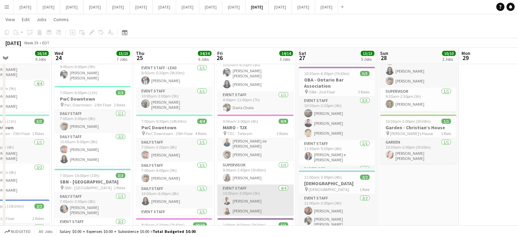
click at [264, 197] on app-card-role "Event Staff 4/4 10:00am-3:00pm (5h) Diego Moreno Daniela Gongora Granados Daira…" at bounding box center [255, 210] width 76 height 53
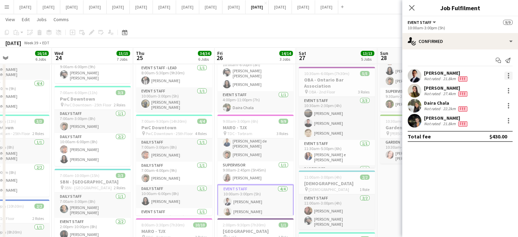
click at [507, 73] on div at bounding box center [508, 75] width 8 height 8
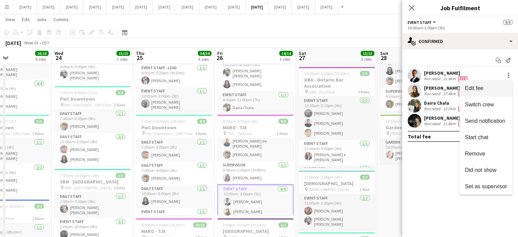
click at [488, 90] on span "Edit fee" at bounding box center [486, 88] width 42 height 6
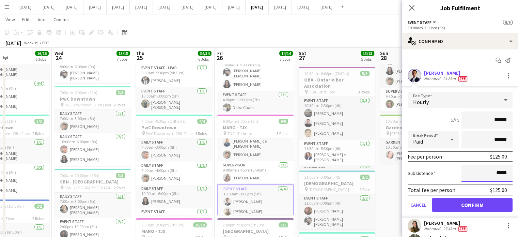
drag, startPoint x: 503, startPoint y: 173, endPoint x: 479, endPoint y: 173, distance: 23.8
click at [481, 173] on input "*****" at bounding box center [486, 172] width 51 height 17
type input "******"
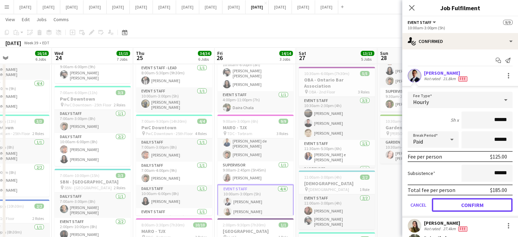
click at [479, 201] on button "Confirm" at bounding box center [472, 205] width 81 height 14
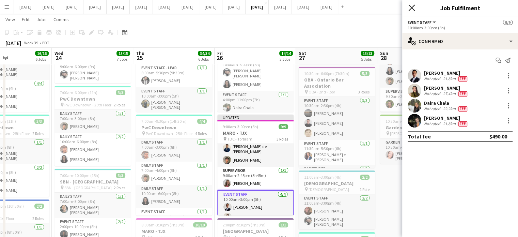
click at [410, 6] on icon at bounding box center [411, 7] width 6 height 6
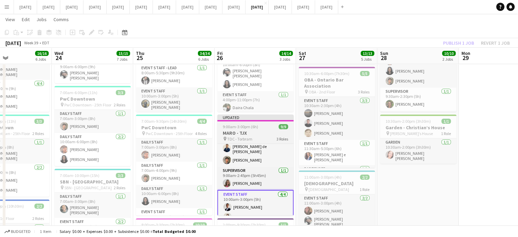
click at [260, 127] on div "9:00am-3:00pm (6h) 9/9" at bounding box center [255, 126] width 76 height 5
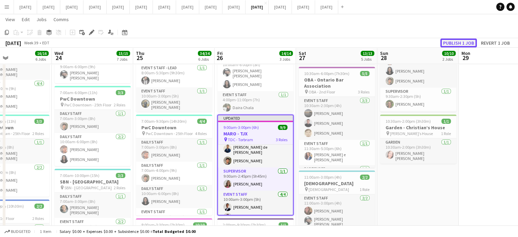
click at [448, 43] on button "Publish 1 job" at bounding box center [458, 42] width 36 height 9
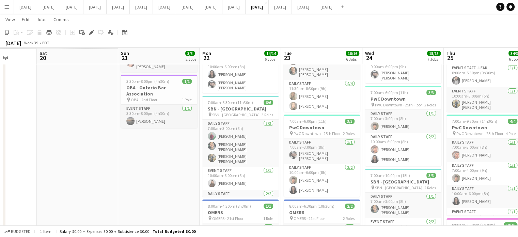
drag, startPoint x: 210, startPoint y: 126, endPoint x: 522, endPoint y: 114, distance: 312.6
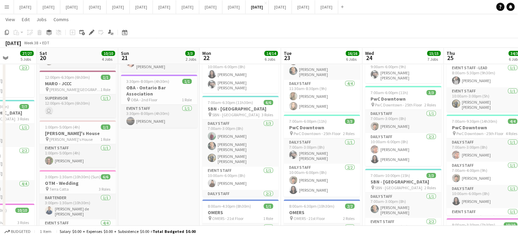
drag, startPoint x: 275, startPoint y: 137, endPoint x: 515, endPoint y: 132, distance: 239.7
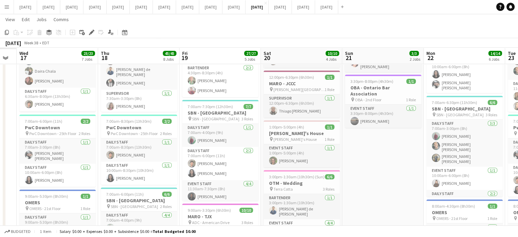
drag, startPoint x: 321, startPoint y: 143, endPoint x: 520, endPoint y: 136, distance: 198.9
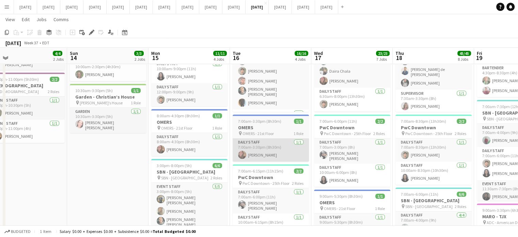
drag, startPoint x: 305, startPoint y: 143, endPoint x: 358, endPoint y: 144, distance: 53.1
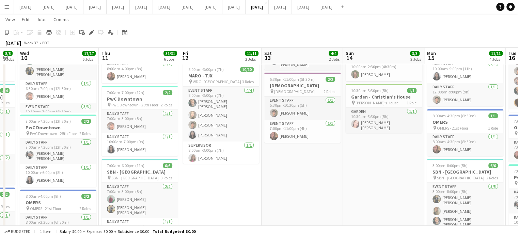
scroll to position [0, 137]
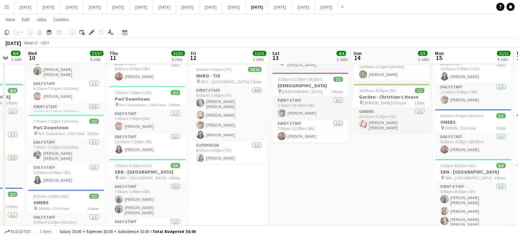
drag, startPoint x: 218, startPoint y: 146, endPoint x: 394, endPoint y: 143, distance: 176.7
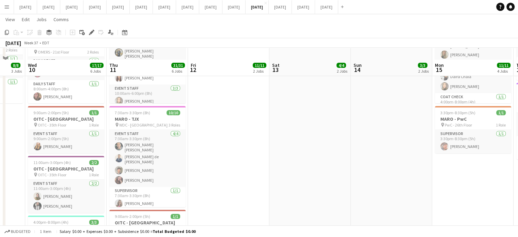
scroll to position [238, 0]
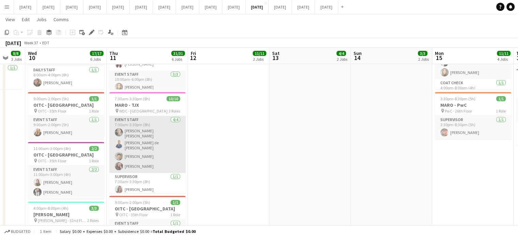
click at [150, 128] on app-card-role "Event Staff 4/4 7:30am-3:30pm (8h) Rodrigo Lima Cavalcante Bruno de Paula Leona…" at bounding box center [147, 144] width 76 height 57
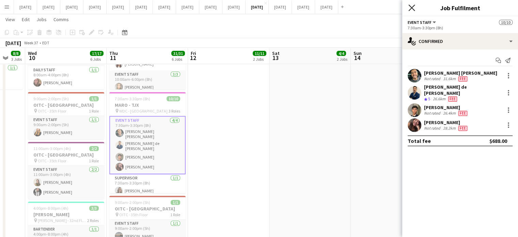
click at [409, 9] on icon "Close pop-in" at bounding box center [411, 7] width 6 height 6
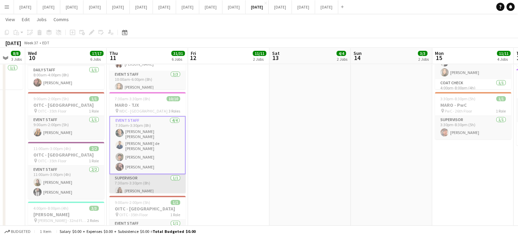
click at [150, 174] on app-card-role "Supervisor 1/1 7:30am-3:30pm (8h) Fernanda Lopes" at bounding box center [147, 185] width 76 height 23
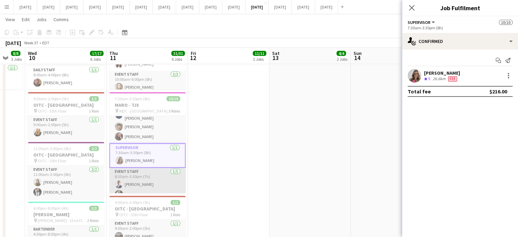
scroll to position [63, 0]
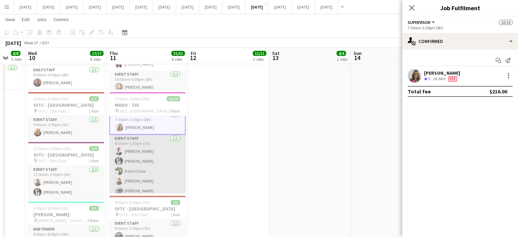
click at [168, 160] on app-card-role "Event Staff 5/5 8:30am-3:30pm (7h) Diego Moreno Fábio Mantovaneli Daira Chala D…" at bounding box center [147, 165] width 76 height 63
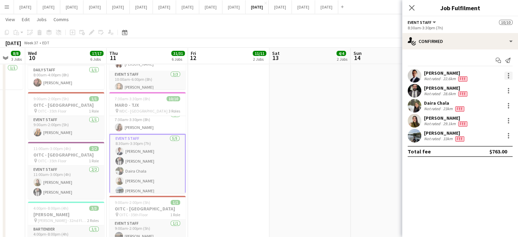
click at [506, 77] on div at bounding box center [508, 75] width 8 height 8
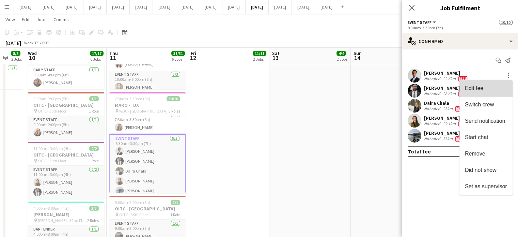
click at [491, 88] on span "Edit fee" at bounding box center [486, 88] width 42 height 6
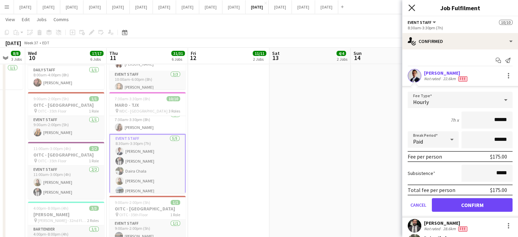
click at [412, 6] on icon at bounding box center [411, 7] width 6 height 6
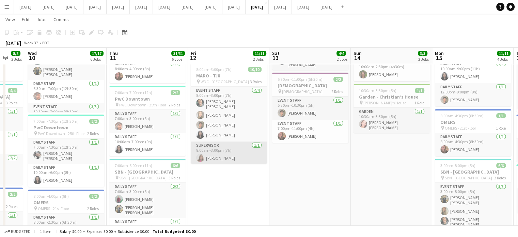
scroll to position [34, 0]
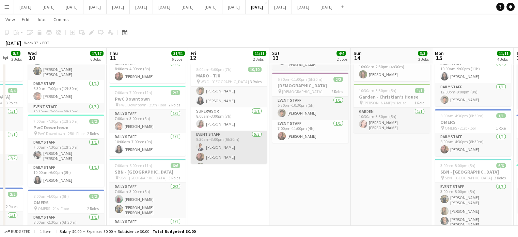
drag, startPoint x: 233, startPoint y: 139, endPoint x: 242, endPoint y: 135, distance: 9.6
click at [234, 139] on app-card-role "Event Staff 5/5 8:30am-3:00pm (6h30m) Diego Moreno Jenireeth Molina Daira Chala…" at bounding box center [229, 161] width 76 height 63
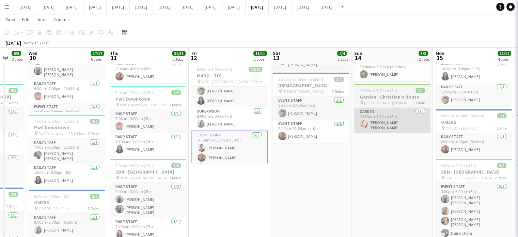
scroll to position [61, 0]
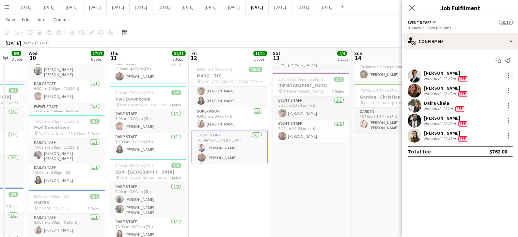
click at [511, 75] on div at bounding box center [508, 75] width 8 height 8
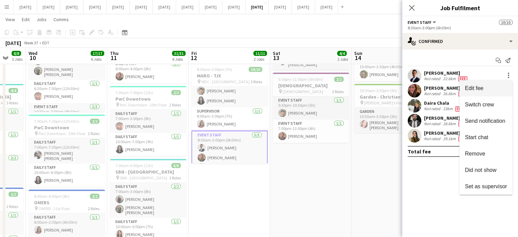
click at [490, 88] on span "Edit fee" at bounding box center [486, 88] width 42 height 6
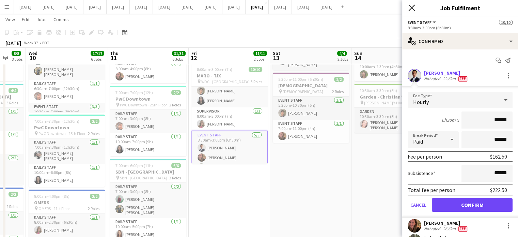
click at [413, 6] on icon at bounding box center [411, 7] width 6 height 6
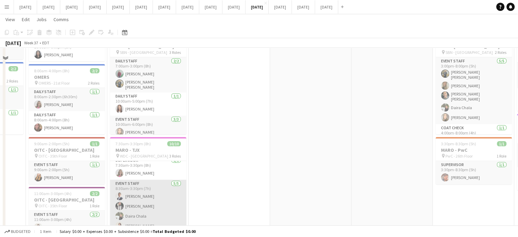
scroll to position [238, 0]
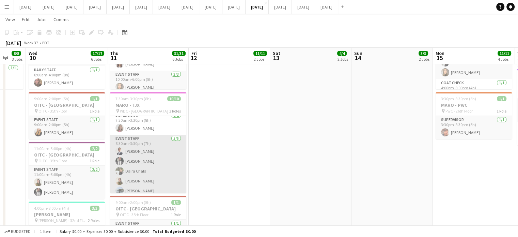
click at [162, 153] on app-card-role "Event Staff 5/5 8:30am-3:30pm (7h) Diego Moreno Fábio Mantovaneli Daira Chala D…" at bounding box center [148, 165] width 76 height 63
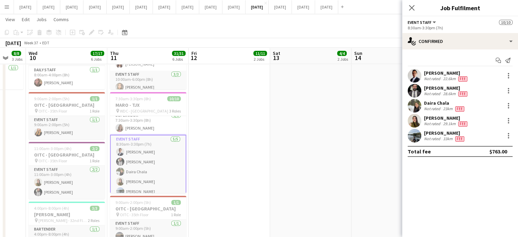
click at [450, 49] on div "Start chat Send notification Diego Moreno Not rated 22.6km Fee Fábio Mantovanel…" at bounding box center [460, 105] width 116 height 113
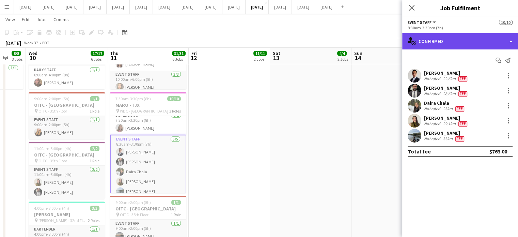
click at [452, 45] on div "single-neutral-actions-check-2 Confirmed" at bounding box center [460, 41] width 116 height 16
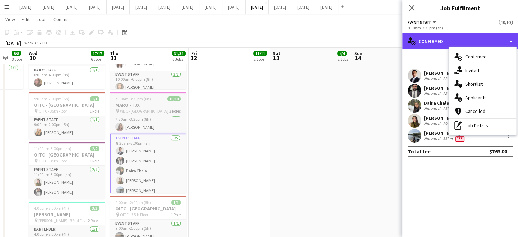
scroll to position [63, 0]
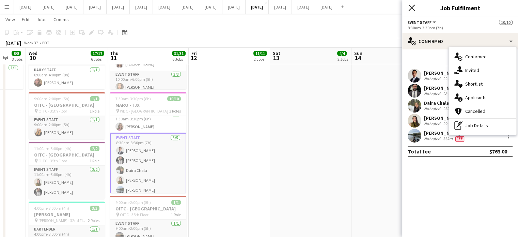
click at [414, 7] on icon "Close pop-in" at bounding box center [411, 7] width 6 height 6
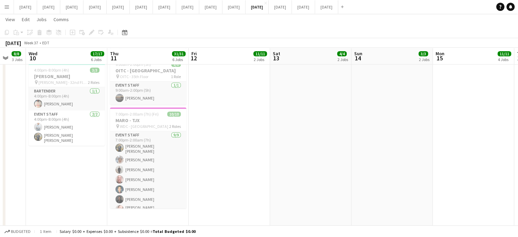
scroll to position [408, 0]
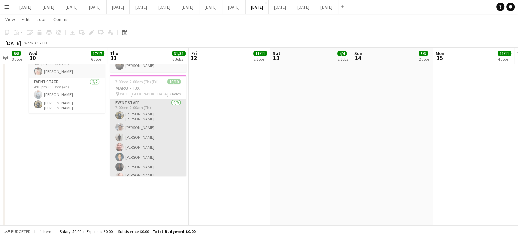
click at [171, 132] on app-card-role "Event Staff 9/9 7:00pm-2:00am (7h) Bruno Gomes Silva Nhu Yorke RONALD ALZUARDE …" at bounding box center [148, 153] width 76 height 108
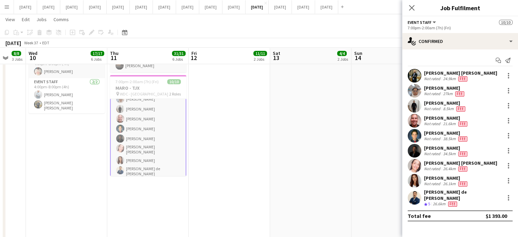
scroll to position [49, 0]
click at [168, 162] on app-card-role "Supervisor 1/1 7:00pm-2:00am (7h) Jolanta Rokowski" at bounding box center [148, 170] width 76 height 23
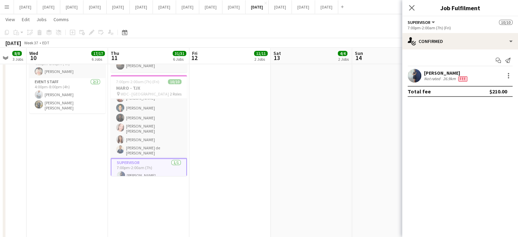
scroll to position [49, 0]
click at [406, 8] on div "Close pop-in" at bounding box center [411, 8] width 19 height 16
click at [408, 6] on icon "Close pop-in" at bounding box center [411, 7] width 6 height 6
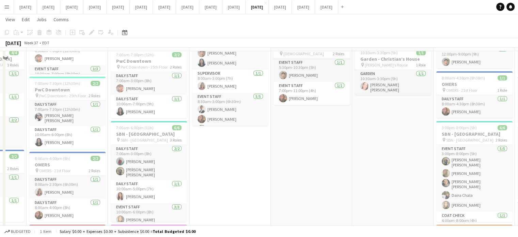
scroll to position [68, 0]
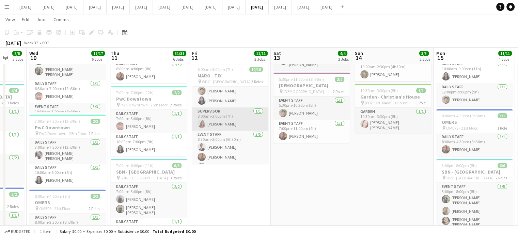
click at [230, 115] on app-card-role "Supervisor 1/1 8:00am-3:00pm (7h) Fernanda Lopes" at bounding box center [230, 118] width 76 height 23
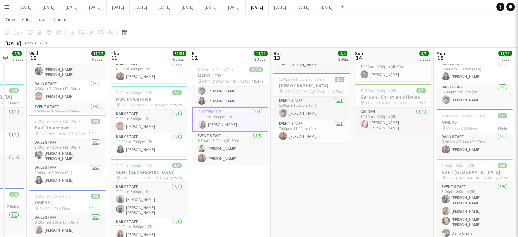
scroll to position [48, 0]
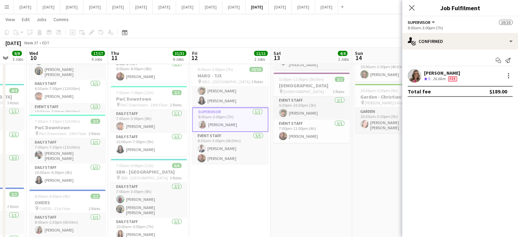
click at [508, 71] on div "Fernanda Lopes Crew rating 5 26.6km Fee" at bounding box center [460, 76] width 116 height 14
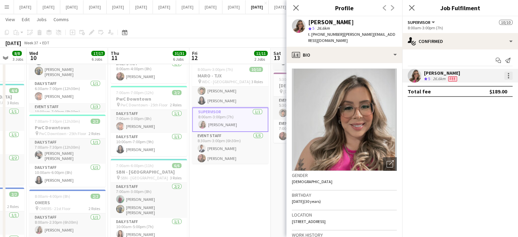
click at [508, 75] on div at bounding box center [508, 75] width 8 height 8
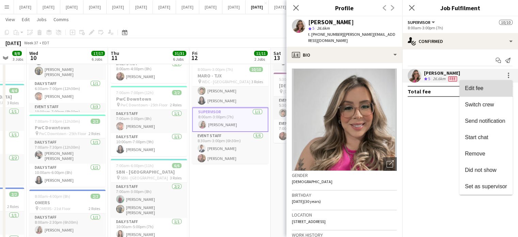
click at [494, 86] on span "Edit fee" at bounding box center [486, 88] width 42 height 6
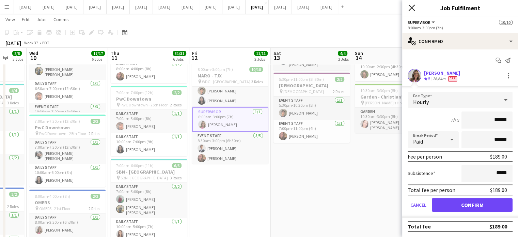
click at [409, 9] on icon at bounding box center [411, 7] width 6 height 6
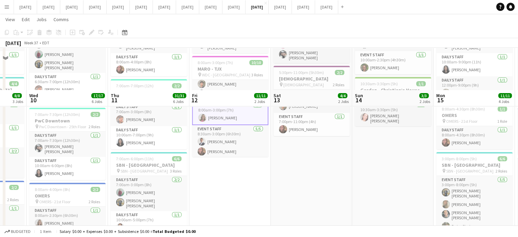
scroll to position [68, 0]
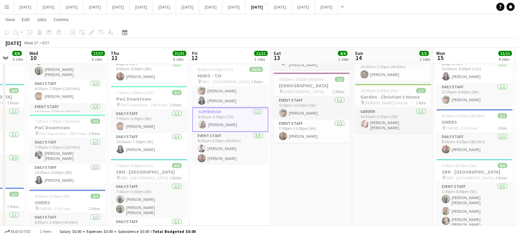
click at [246, 119] on app-card-role "Supervisor 1/1 8:00am-3:00pm (7h) Fernanda Lopes" at bounding box center [230, 119] width 76 height 25
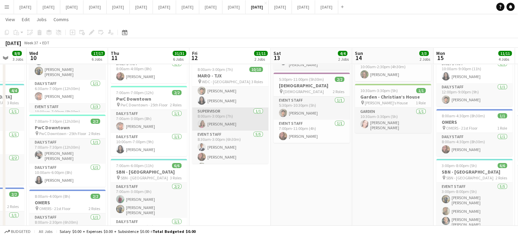
click at [246, 118] on app-card-role "Supervisor 1/1 8:00am-3:00pm (7h) Fernanda Lopes" at bounding box center [230, 118] width 76 height 23
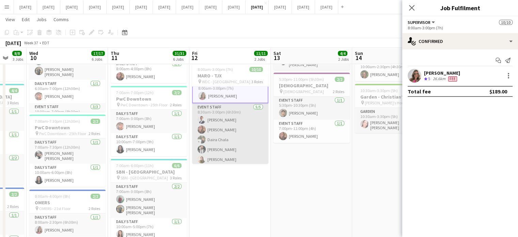
click at [250, 125] on app-card-role "Event Staff 5/5 8:30am-3:00pm (6h30m) Diego Moreno Jenireeth Molina Daira Chala…" at bounding box center [230, 134] width 76 height 63
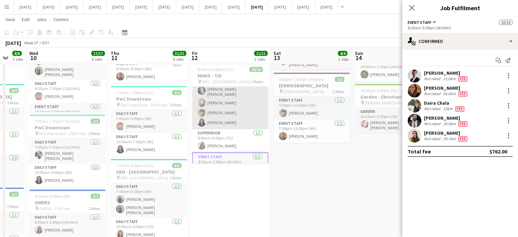
scroll to position [0, 0]
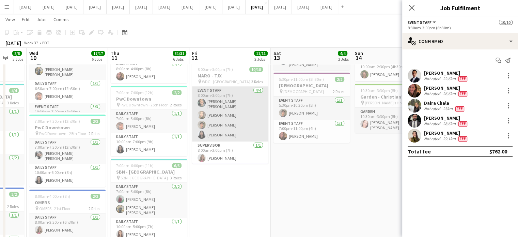
click at [244, 115] on app-card-role "Event Staff 4/4 8:00am-3:00pm (7h) Rodrigo Lima Cavalcante Raquel Carvalho Leon…" at bounding box center [230, 113] width 76 height 55
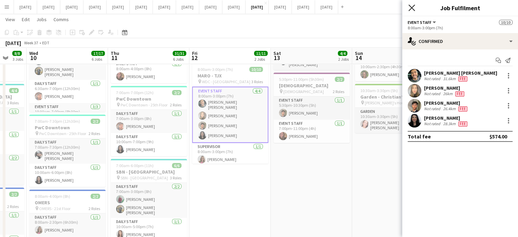
click at [414, 8] on icon "Close pop-in" at bounding box center [411, 7] width 6 height 6
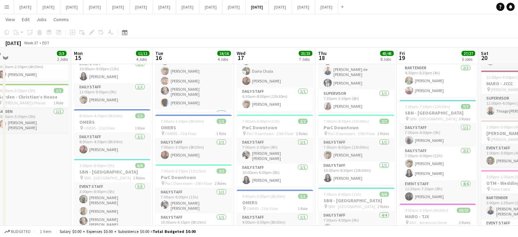
drag, startPoint x: 362, startPoint y: 145, endPoint x: 0, endPoint y: 171, distance: 362.7
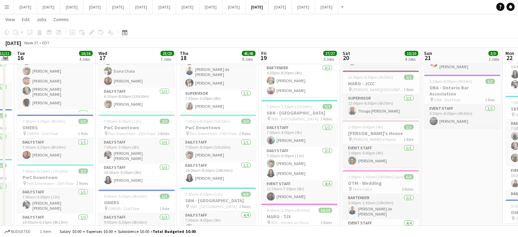
scroll to position [0, 276]
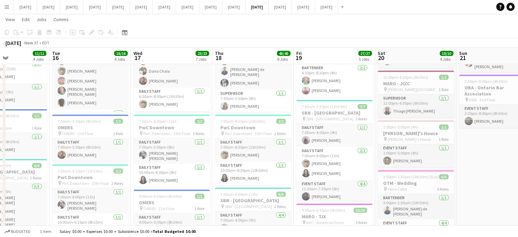
drag, startPoint x: 248, startPoint y: 148, endPoint x: 64, endPoint y: 161, distance: 184.9
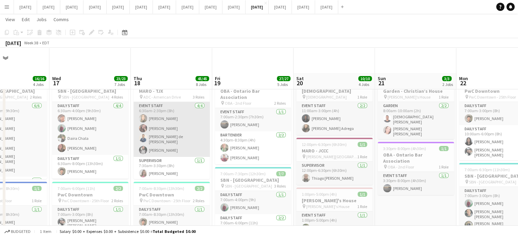
scroll to position [0, 0]
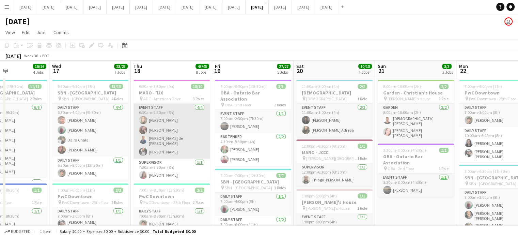
click at [191, 124] on app-card-role "Event Staff 4/4 6:30am-2:30pm (8h) Raquel Carvalho Larissa Reis Bruno de Paula …" at bounding box center [171, 130] width 76 height 55
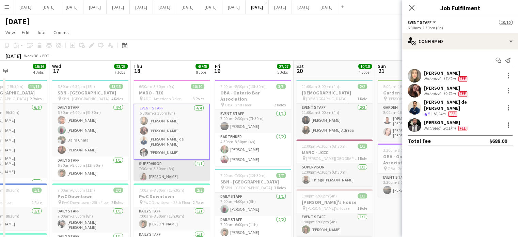
click at [192, 167] on app-card-role "Supervisor 1/1 7:30am-3:30pm (8h) Fernanda Lopes" at bounding box center [171, 171] width 76 height 23
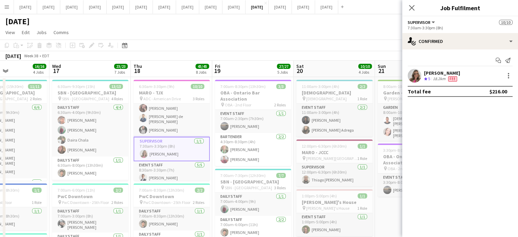
scroll to position [34, 0]
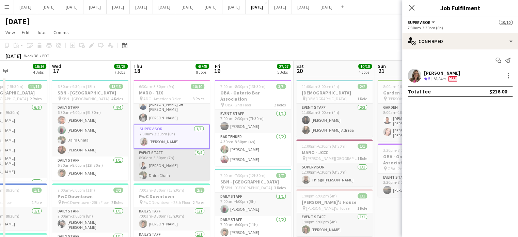
click at [189, 165] on app-card-role "Event Staff 5/5 8:30am-3:30pm (7h) Diego Moreno Daira Chala Eduarda Macedo Jose…" at bounding box center [171, 180] width 76 height 63
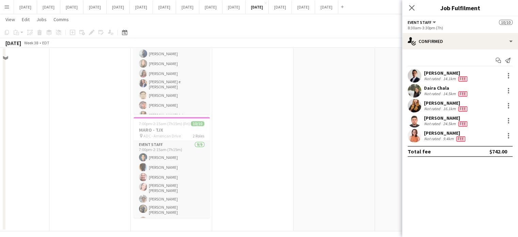
scroll to position [562, 0]
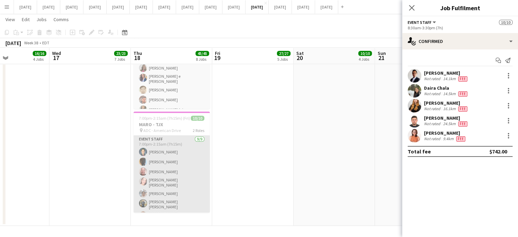
click at [189, 171] on app-card-role "Event Staff 9/9 7:00pm-2:15am (7h15m) Oswaldo Ustariz Ahmad Dia Felipe Martins …" at bounding box center [171, 189] width 76 height 108
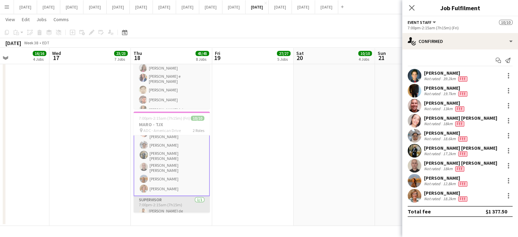
click at [181, 196] on app-card-role "Supervisor 1/1 7:00pm-2:15am (7h15m) Bruno de Paula" at bounding box center [171, 208] width 76 height 25
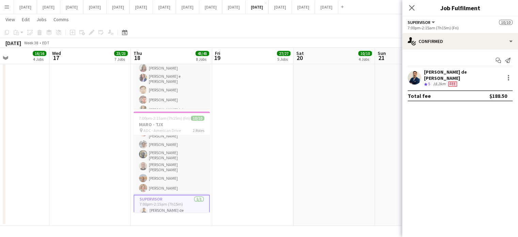
scroll to position [49, 0]
click at [410, 5] on icon "Close pop-in" at bounding box center [411, 7] width 6 height 6
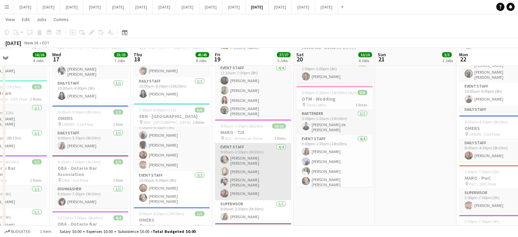
scroll to position [153, 0]
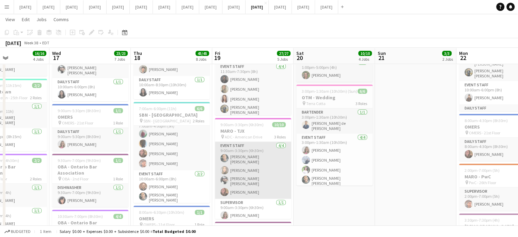
click at [270, 155] on app-card-role "Event Staff 4/4 9:00am-3:30pm (6h30m) Rodrigo Lima Cavalcante Raquel Carvalho B…" at bounding box center [253, 170] width 76 height 57
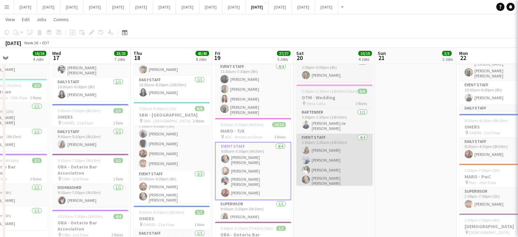
scroll to position [48, 0]
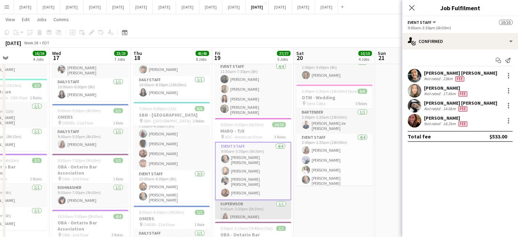
click at [271, 201] on app-card-role "Supervisor 1/1 9:00am-3:30pm (6h30m) Fernanda Lopes" at bounding box center [253, 211] width 76 height 23
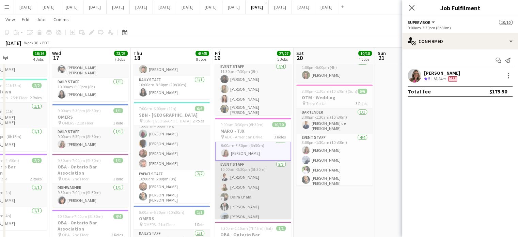
click at [272, 168] on app-card-role "Event Staff 5/5 10:00am-3:30pm (5h30m) Diego Moreno Daniela Gongora Granados Da…" at bounding box center [253, 191] width 76 height 63
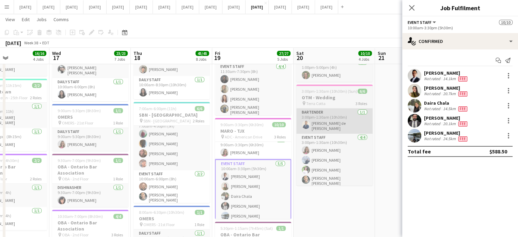
scroll to position [62, 0]
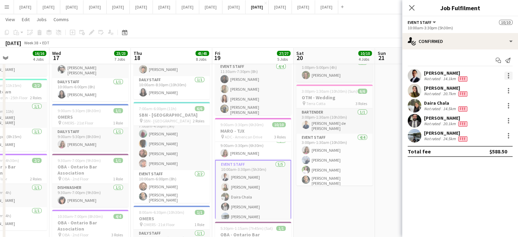
click at [504, 75] on div at bounding box center [508, 75] width 10 height 8
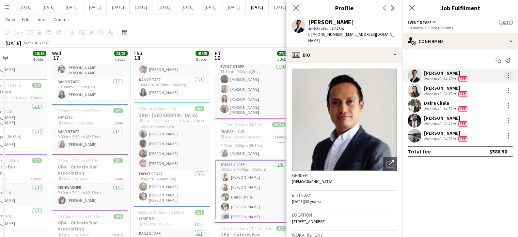
click at [507, 75] on div at bounding box center [508, 75] width 8 height 8
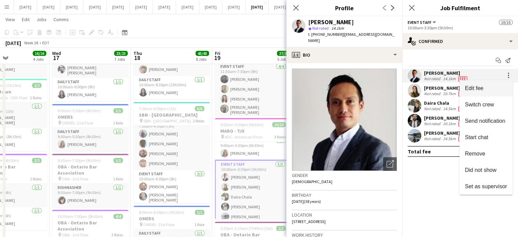
click at [494, 89] on span "Edit fee" at bounding box center [486, 88] width 42 height 6
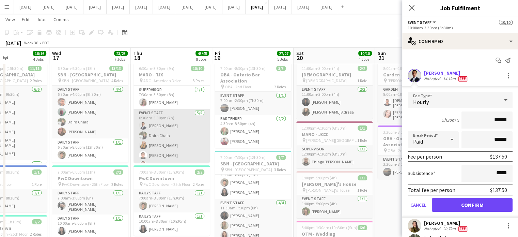
scroll to position [61, 0]
click at [189, 125] on app-card-role "Event Staff 5/5 8:30am-3:30pm (7h) Diego Moreno Daira Chala Eduarda Macedo Jose…" at bounding box center [171, 133] width 76 height 63
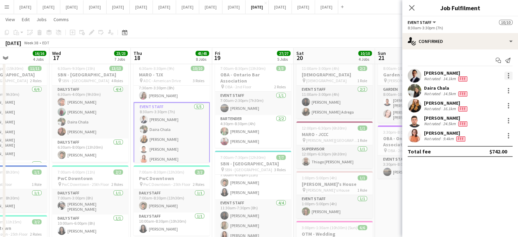
click at [506, 77] on div at bounding box center [508, 75] width 8 height 8
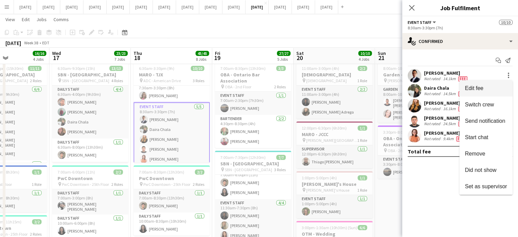
click at [487, 90] on span "Edit fee" at bounding box center [486, 88] width 42 height 6
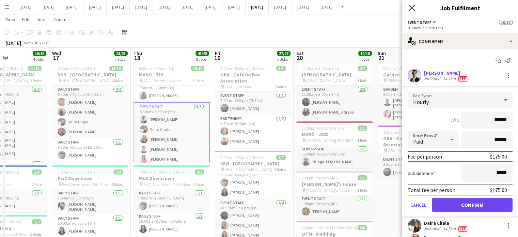
click at [411, 6] on icon "Close pop-in" at bounding box center [411, 7] width 6 height 6
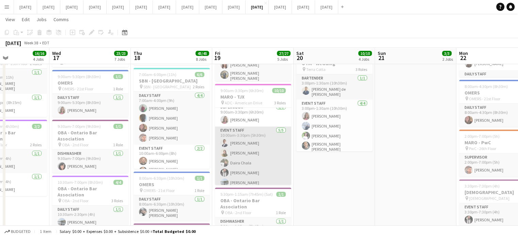
click at [269, 144] on app-card-role "Event Staff 5/5 10:00am-3:30pm (5h30m) Diego Moreno Daniela Gongora Granados Da…" at bounding box center [253, 157] width 76 height 63
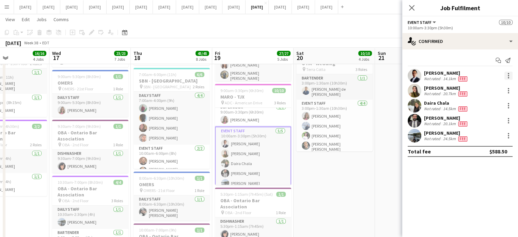
click at [506, 72] on div at bounding box center [508, 75] width 8 height 8
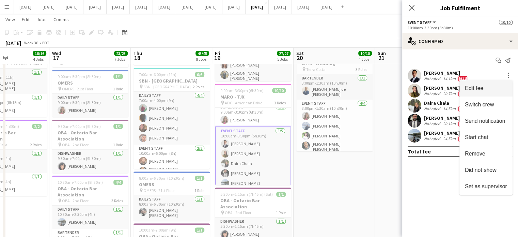
click at [479, 84] on button "Edit fee" at bounding box center [485, 88] width 53 height 16
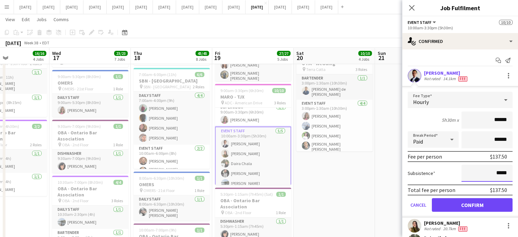
drag, startPoint x: 502, startPoint y: 172, endPoint x: 473, endPoint y: 172, distance: 28.6
click at [473, 172] on input "*****" at bounding box center [486, 172] width 51 height 17
type input "******"
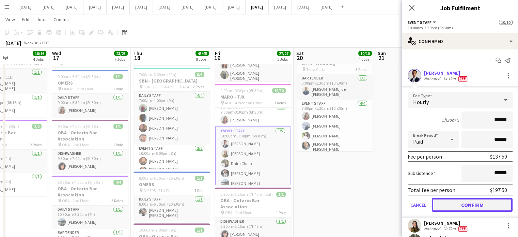
click at [498, 207] on button "Confirm" at bounding box center [472, 205] width 81 height 14
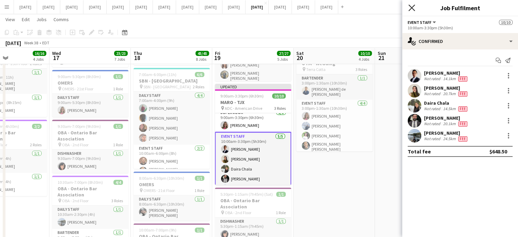
click at [411, 5] on icon "Close pop-in" at bounding box center [411, 7] width 6 height 6
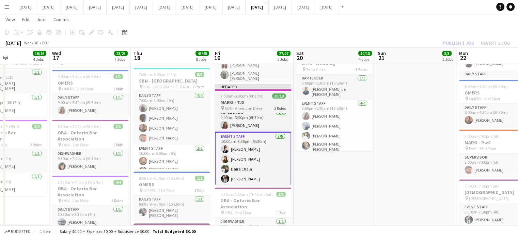
drag, startPoint x: 255, startPoint y: 86, endPoint x: 259, endPoint y: 86, distance: 4.1
click at [255, 86] on app-job-card "Updated 9:00am-3:30pm (6h30m) 10/10 MARO - TJX pin ADC - American Drive 3 Roles…" at bounding box center [253, 134] width 76 height 101
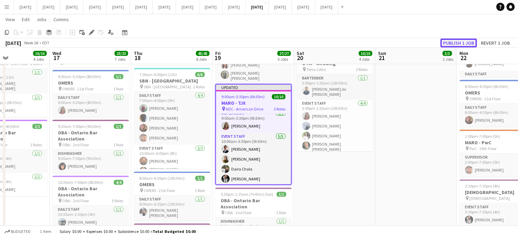
click at [449, 42] on button "Publish 1 job" at bounding box center [458, 42] width 36 height 9
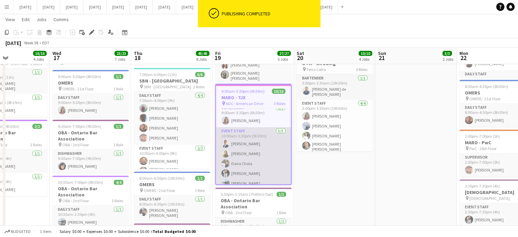
click at [272, 132] on app-card-role "Event Staff 5/5 10:00am-3:30pm (5h30m) Diego Moreno Daniela Gongora Granados Da…" at bounding box center [253, 158] width 75 height 63
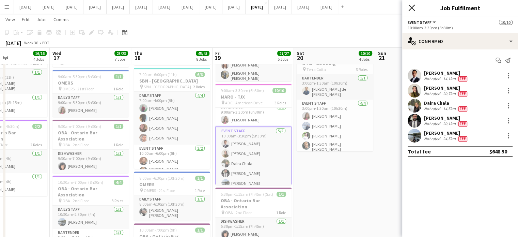
click at [413, 6] on icon at bounding box center [411, 7] width 6 height 6
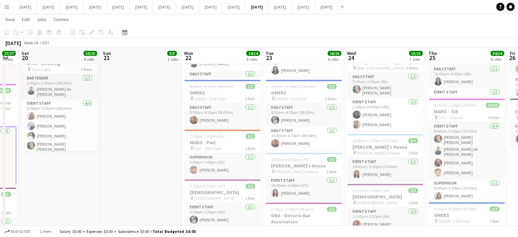
scroll to position [0, 197]
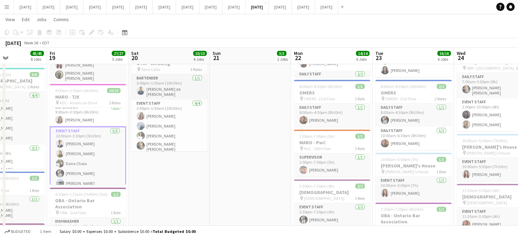
drag, startPoint x: 396, startPoint y: 175, endPoint x: 68, endPoint y: 177, distance: 328.1
click at [68, 177] on app-calendar-viewport "Tue 16 16/16 4 Jobs Wed 17 23/23 7 Jobs Thu 18 45/45 8 Jobs Fri 19 27/27 5 Jobs…" at bounding box center [259, 219] width 518 height 761
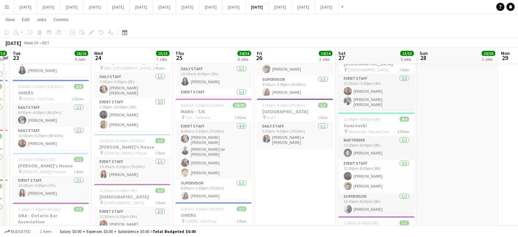
drag, startPoint x: 471, startPoint y: 171, endPoint x: 272, endPoint y: 188, distance: 200.2
click at [272, 188] on app-calendar-viewport "Sat 20 10/10 4 Jobs Sun 21 3/3 2 Jobs Mon 22 14/14 6 Jobs Tue 23 16/16 6 Jobs W…" at bounding box center [259, 219] width 518 height 761
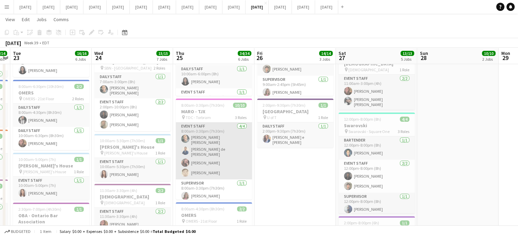
click at [229, 130] on app-card-role "Event Staff 4/4 8:00am-3:30pm (7h30m) Rodrigo Lima Cavalcante Bruno de Paula La…" at bounding box center [214, 150] width 76 height 57
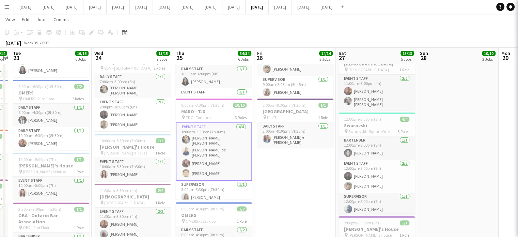
scroll to position [0, 233]
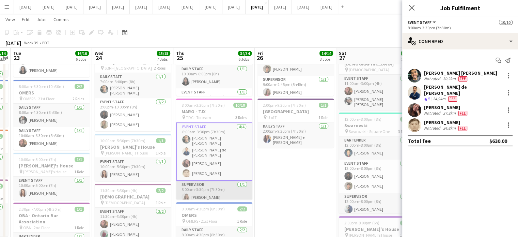
click at [221, 183] on app-card-role "Supervisor 1/1 8:00am-3:30pm (7h30m) Fernanda Lopes" at bounding box center [214, 191] width 76 height 23
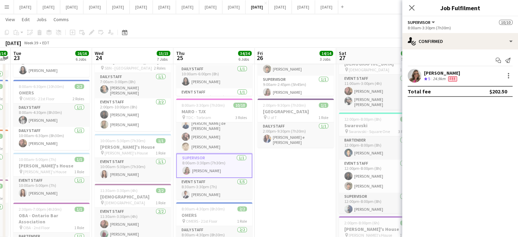
scroll to position [34, 0]
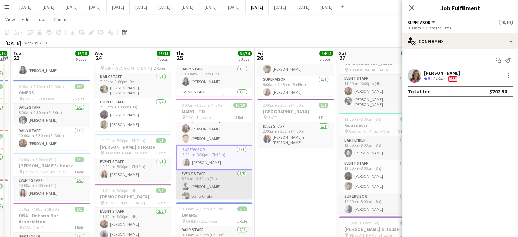
click at [226, 179] on app-card-role "Event Staff 5/5 8:30am-3:30pm (7h) Diego Moreno Daira Chala Kauan Oliveira meli…" at bounding box center [214, 200] width 76 height 63
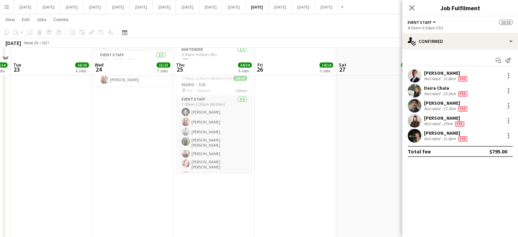
scroll to position [494, 0]
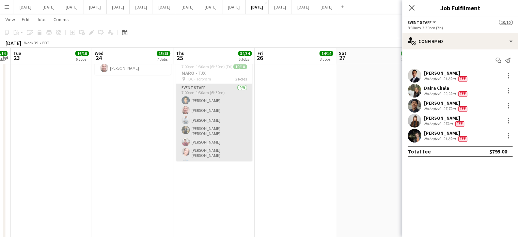
click at [239, 110] on app-card-role "Event Staff 9/9 7:00pm-1:30am (6h30m) Oswaldo Ustariz Felipe Martins Jorge Vela…" at bounding box center [214, 139] width 76 height 110
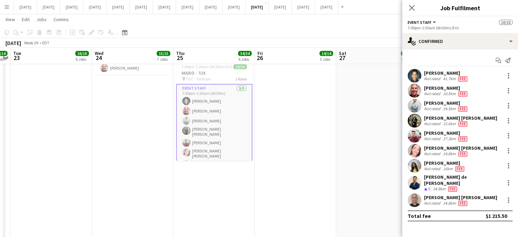
drag, startPoint x: 509, startPoint y: 213, endPoint x: 471, endPoint y: 213, distance: 38.8
click at [471, 213] on div "Total fee $1 215.50" at bounding box center [459, 215] width 105 height 11
copy div "$1 215.50"
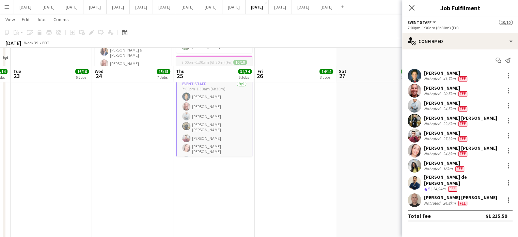
scroll to position [460, 0]
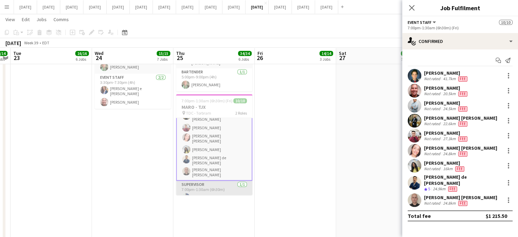
click at [234, 180] on app-card-role "Supervisor 1/1 7:00pm-1:30am (6h30m) Jolanta Rokowski" at bounding box center [214, 191] width 76 height 23
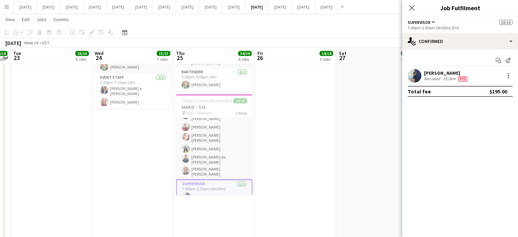
scroll to position [49, 0]
click at [410, 7] on icon at bounding box center [411, 7] width 6 height 6
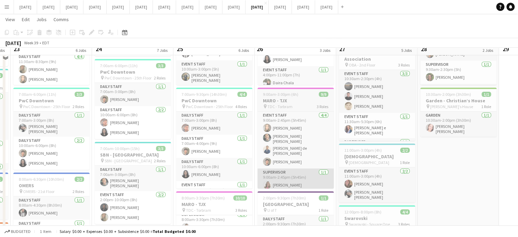
scroll to position [85, 0]
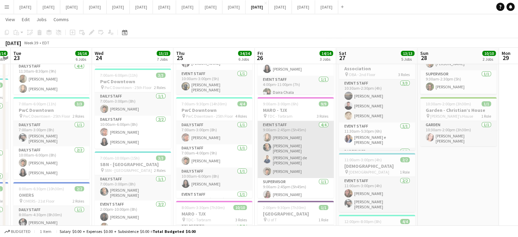
click at [309, 142] on app-card-role "Event Staff 4/4 9:00am-2:45pm (5h45m) Raquel Carvalho Rodrigo Lima Cavalcante B…" at bounding box center [295, 149] width 76 height 57
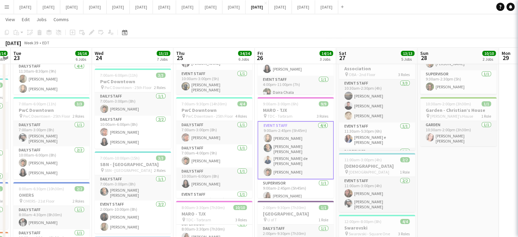
scroll to position [48, 0]
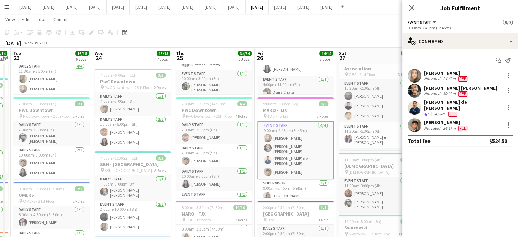
drag, startPoint x: 509, startPoint y: 137, endPoint x: 480, endPoint y: 137, distance: 29.3
click at [480, 137] on div "Total fee $524.50" at bounding box center [459, 140] width 105 height 11
copy div "$524.50"
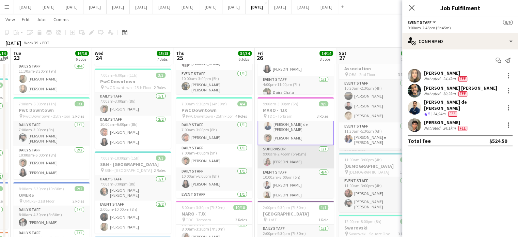
click at [302, 160] on app-card-role "Supervisor 1/1 9:00am-2:45pm (5h45m) Fernanda Lopes" at bounding box center [295, 156] width 76 height 23
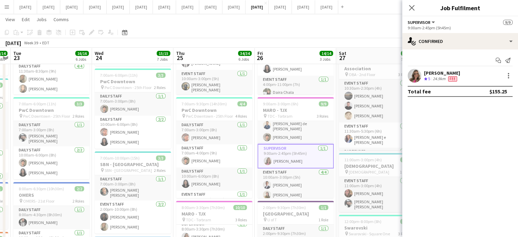
scroll to position [33, 0]
drag, startPoint x: 507, startPoint y: 92, endPoint x: 482, endPoint y: 95, distance: 25.4
click at [482, 95] on div "Total fee $155.25" at bounding box center [459, 91] width 105 height 11
copy div "$155.25"
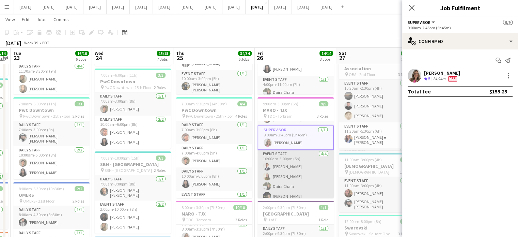
click at [309, 160] on app-card-role "Event Staff 4/4 10:00am-3:00pm (5h) Diego Moreno Daniela Gongora Granados Daira…" at bounding box center [295, 176] width 76 height 53
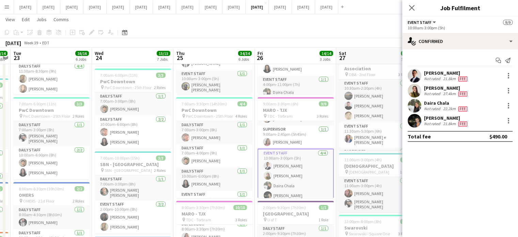
click at [508, 70] on div "Diego Moreno Not rated 21.8km Fee" at bounding box center [460, 76] width 116 height 14
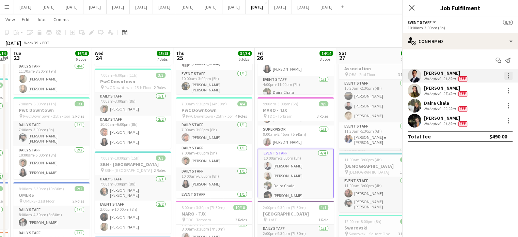
click at [508, 76] on div at bounding box center [507, 75] width 1 height 1
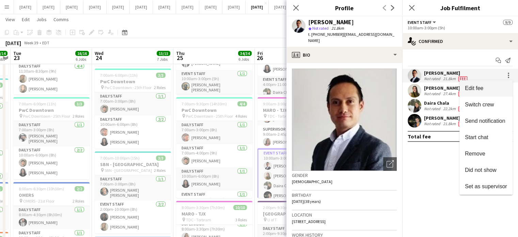
click at [503, 91] on span "Edit fee" at bounding box center [486, 88] width 42 height 6
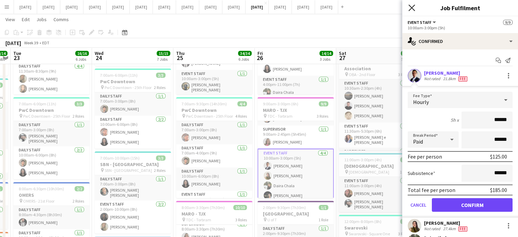
click at [411, 5] on icon "Close pop-in" at bounding box center [411, 7] width 6 height 6
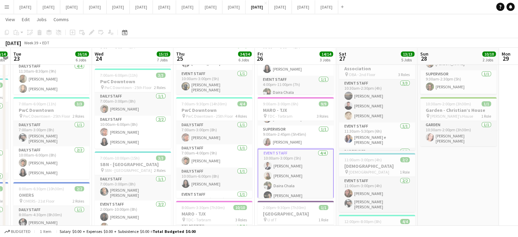
scroll to position [119, 0]
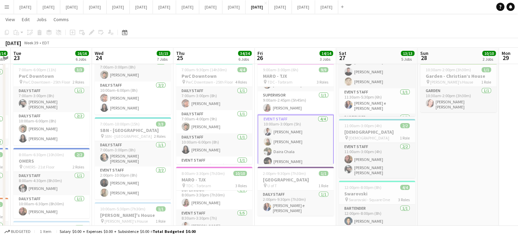
click at [317, 128] on app-card-role "Event Staff 4/4 10:00am-3:00pm (5h) Diego Moreno Daniela Gongora Granados Daira…" at bounding box center [295, 141] width 76 height 54
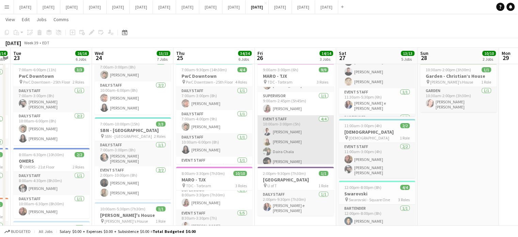
click at [307, 129] on app-card-role "Event Staff 4/4 10:00am-3:00pm (5h) Diego Moreno Daniela Gongora Granados Daira…" at bounding box center [295, 141] width 76 height 53
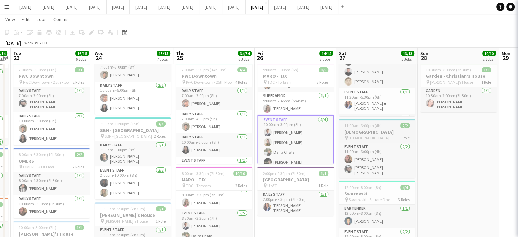
scroll to position [52, 0]
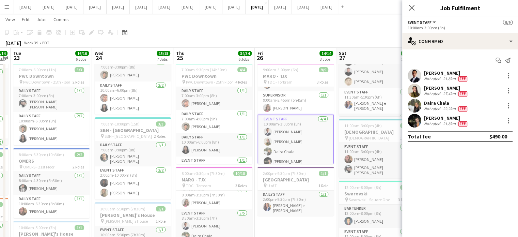
drag, startPoint x: 511, startPoint y: 135, endPoint x: 474, endPoint y: 136, distance: 36.8
click at [475, 136] on div "Total fee $490.00" at bounding box center [459, 136] width 105 height 11
copy div "$490.00"
click at [408, 6] on icon "Close pop-in" at bounding box center [411, 7] width 6 height 6
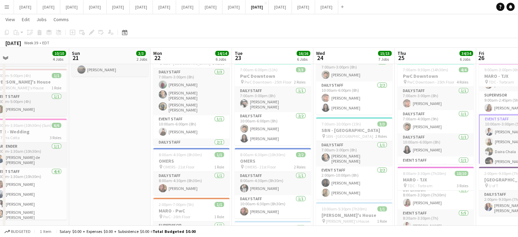
drag, startPoint x: 57, startPoint y: 161, endPoint x: 476, endPoint y: 134, distance: 420.1
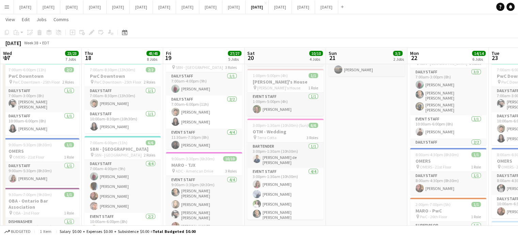
drag, startPoint x: 259, startPoint y: 145, endPoint x: 522, endPoint y: 100, distance: 267.5
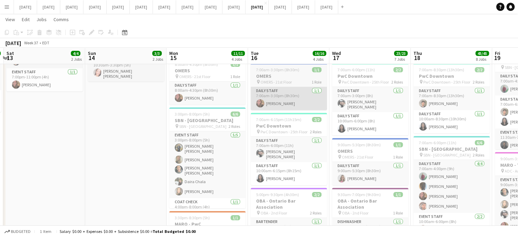
drag, startPoint x: 252, startPoint y: 117, endPoint x: 446, endPoint y: 105, distance: 194.1
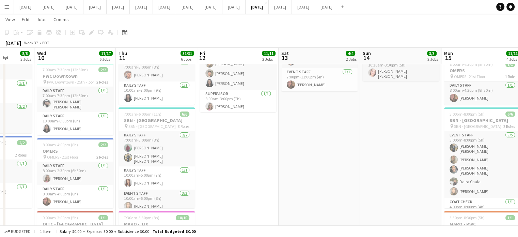
scroll to position [0, 209]
drag, startPoint x: 213, startPoint y: 120, endPoint x: 337, endPoint y: 115, distance: 124.0
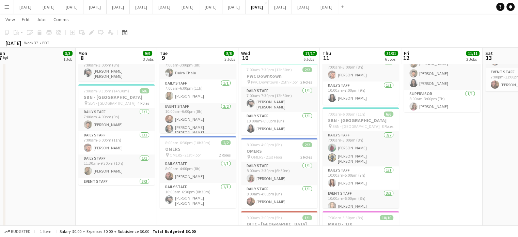
drag, startPoint x: 306, startPoint y: 125, endPoint x: 522, endPoint y: 127, distance: 216.5
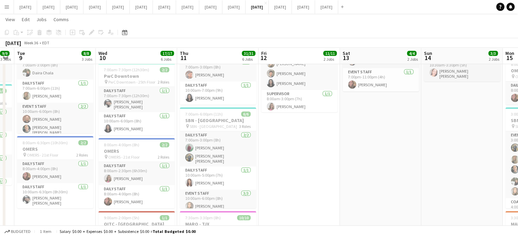
drag, startPoint x: 203, startPoint y: 130, endPoint x: 184, endPoint y: 139, distance: 20.3
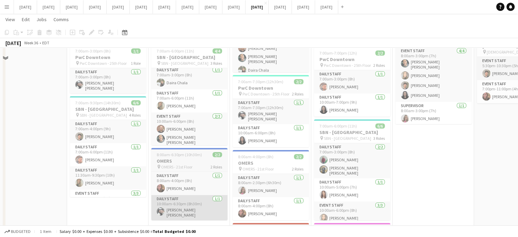
scroll to position [136, 0]
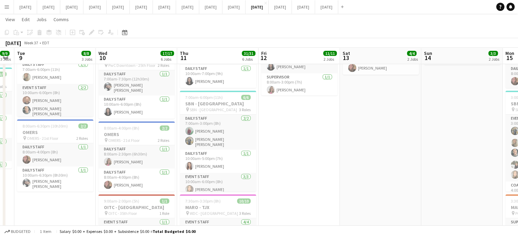
drag, startPoint x: 189, startPoint y: 201, endPoint x: 81, endPoint y: 205, distance: 108.6
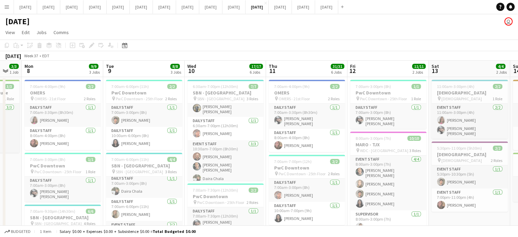
scroll to position [0, 207]
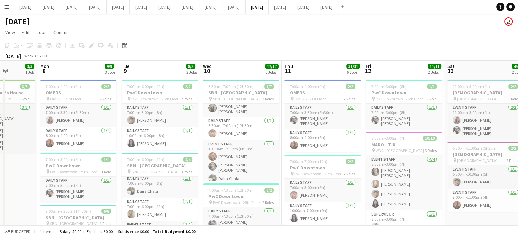
drag, startPoint x: 60, startPoint y: 181, endPoint x: 154, endPoint y: 171, distance: 94.5
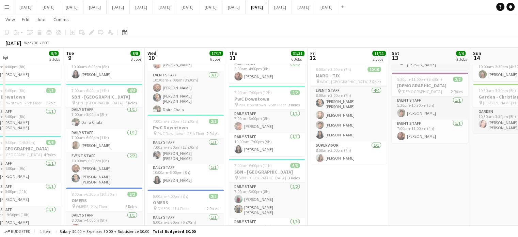
scroll to position [0, 200]
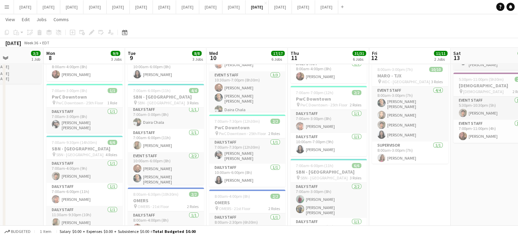
drag, startPoint x: 201, startPoint y: 165, endPoint x: 45, endPoint y: 183, distance: 157.3
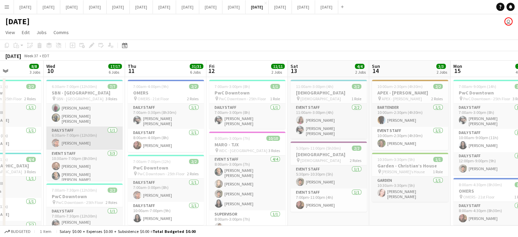
scroll to position [32, 0]
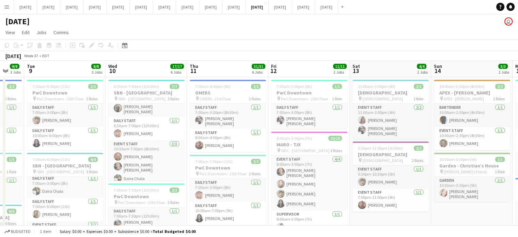
drag, startPoint x: 164, startPoint y: 136, endPoint x: 227, endPoint y: 135, distance: 62.6
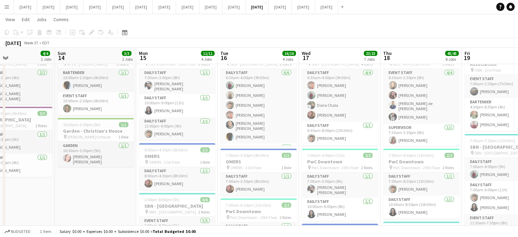
scroll to position [0, 191]
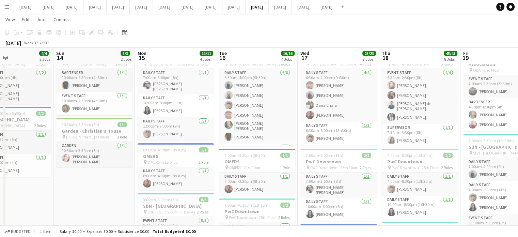
drag, startPoint x: 386, startPoint y: 205, endPoint x: 8, endPoint y: 212, distance: 377.8
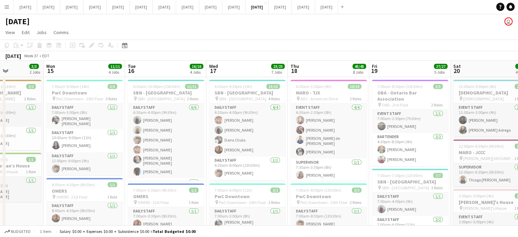
scroll to position [0, 291]
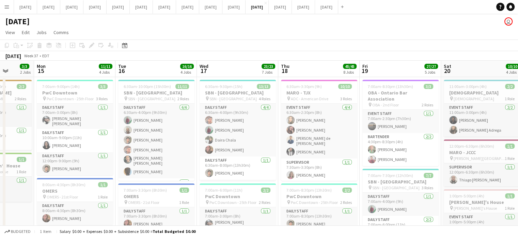
drag, startPoint x: 101, startPoint y: 211, endPoint x: 0, endPoint y: 208, distance: 100.8
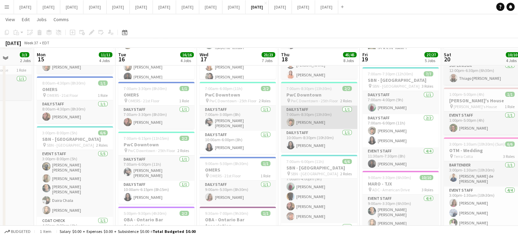
scroll to position [102, 0]
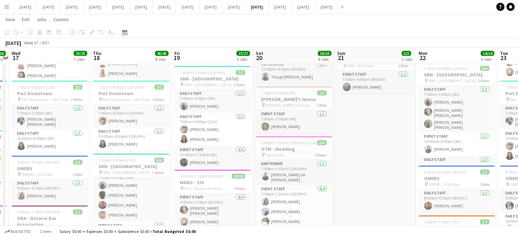
drag, startPoint x: 361, startPoint y: 184, endPoint x: 284, endPoint y: 186, distance: 77.3
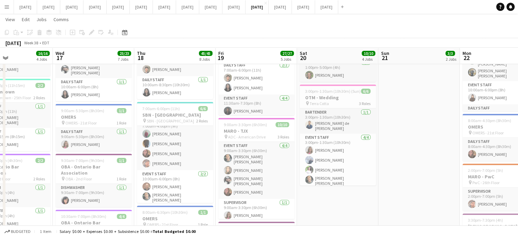
scroll to position [0, 284]
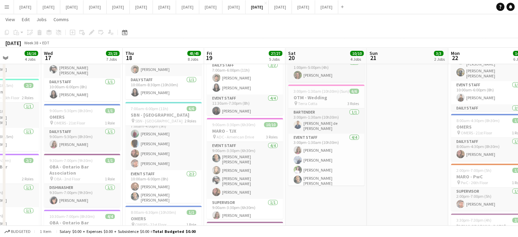
drag, startPoint x: 372, startPoint y: 212, endPoint x: 316, endPoint y: 224, distance: 57.8
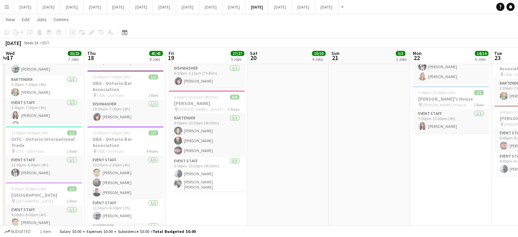
scroll to position [0, 234]
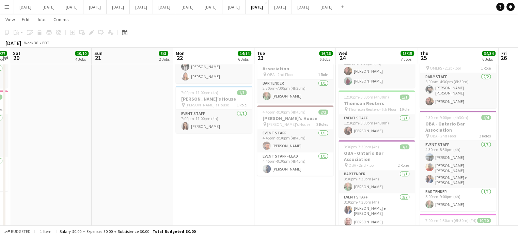
drag, startPoint x: 390, startPoint y: 143, endPoint x: 115, endPoint y: 171, distance: 276.4
click at [115, 171] on app-calendar-viewport "Wed 17 23/23 7 Jobs Thu 18 45/45 8 Jobs Fri 19 27/27 5 Jobs Sat 20 10/10 4 Jobs…" at bounding box center [259, 66] width 518 height 761
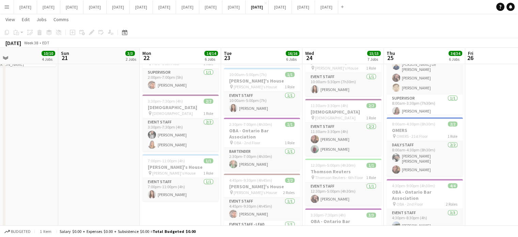
scroll to position [0, 185]
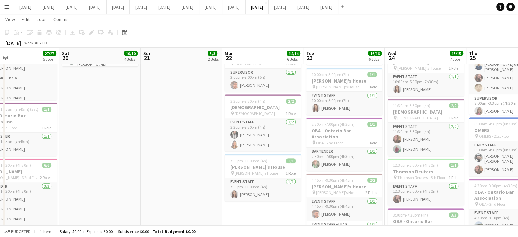
drag, startPoint x: 310, startPoint y: 141, endPoint x: 196, endPoint y: 149, distance: 114.0
click at [196, 149] on app-calendar-viewport "Wed 17 23/23 7 Jobs Thu 18 45/45 8 Jobs Fri 19 27/27 5 Jobs Sat 20 10/10 4 Jobs…" at bounding box center [259, 134] width 518 height 761
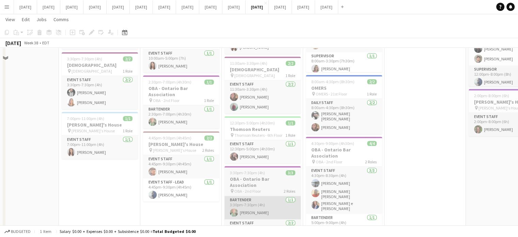
scroll to position [340, 0]
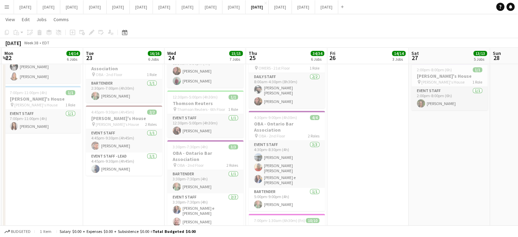
drag, startPoint x: 415, startPoint y: 170, endPoint x: 357, endPoint y: 183, distance: 59.7
click at [357, 183] on app-calendar-viewport "Fri 19 27/27 5 Jobs Sat 20 10/10 4 Jobs Sun 21 3/3 2 Jobs Mon 22 14/14 6 Jobs T…" at bounding box center [259, 66] width 518 height 761
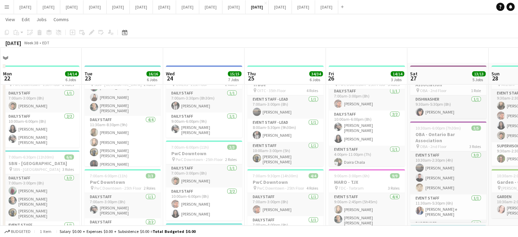
scroll to position [0, 0]
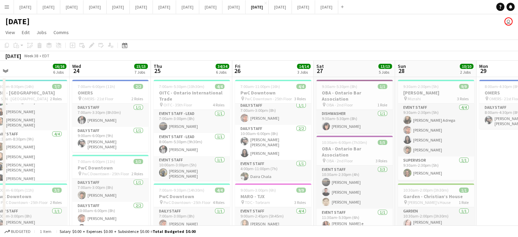
drag, startPoint x: 377, startPoint y: 184, endPoint x: 298, endPoint y: 193, distance: 79.1
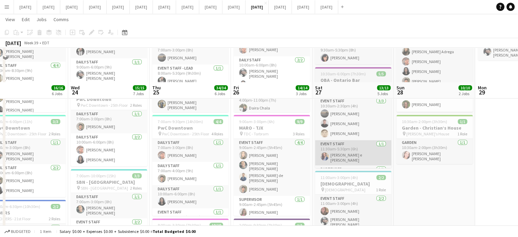
scroll to position [34, 0]
